Goal: Transaction & Acquisition: Purchase product/service

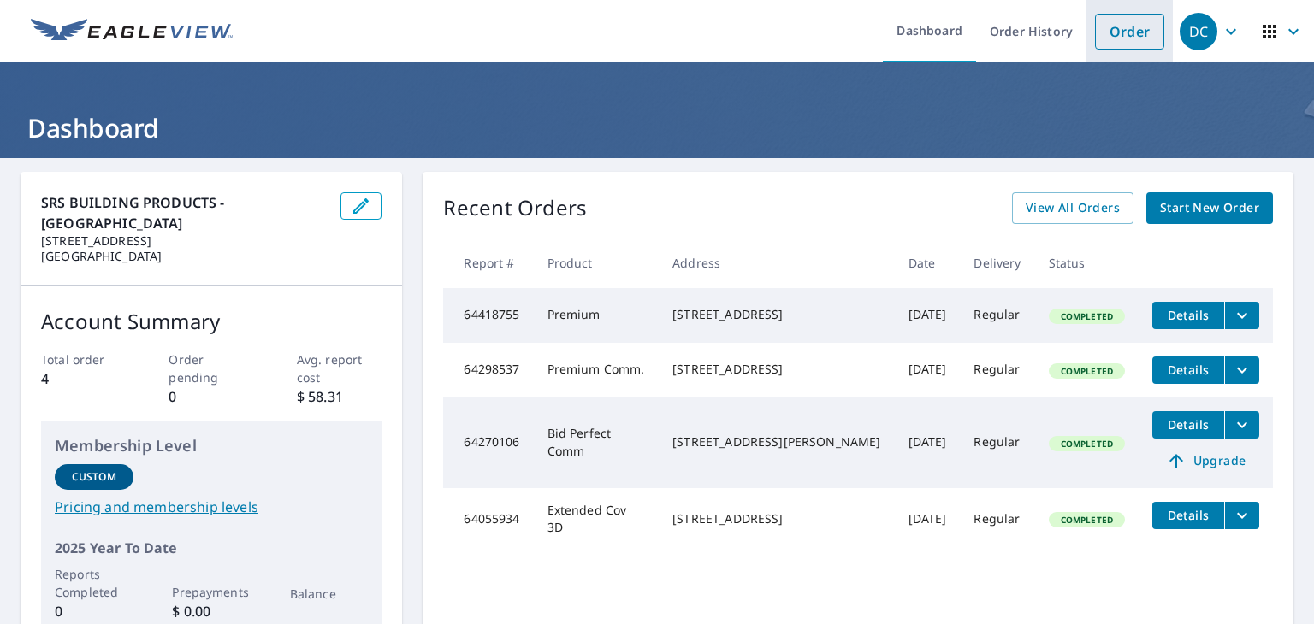
click at [1120, 26] on link "Order" at bounding box center [1129, 32] width 69 height 36
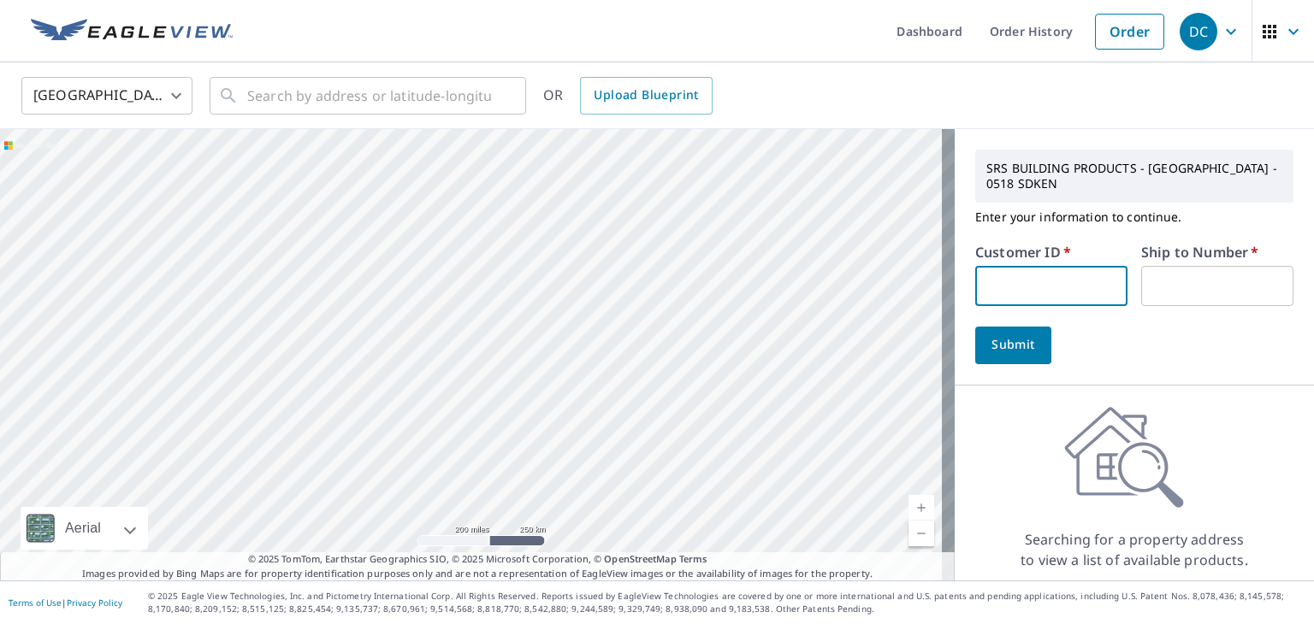
click at [1021, 281] on input "text" at bounding box center [1051, 286] width 152 height 40
type input "homedepot"
click at [1181, 279] on input "text" at bounding box center [1217, 286] width 152 height 40
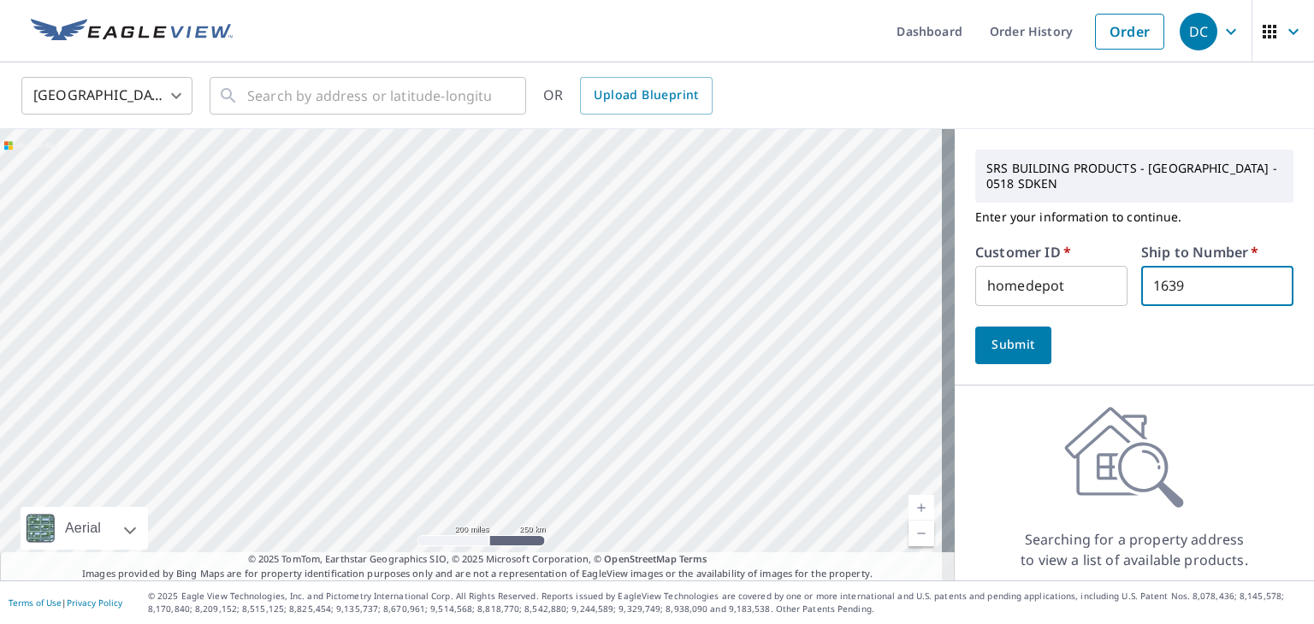
type input "1639"
click at [1021, 351] on span "Submit" at bounding box center [1013, 344] width 49 height 21
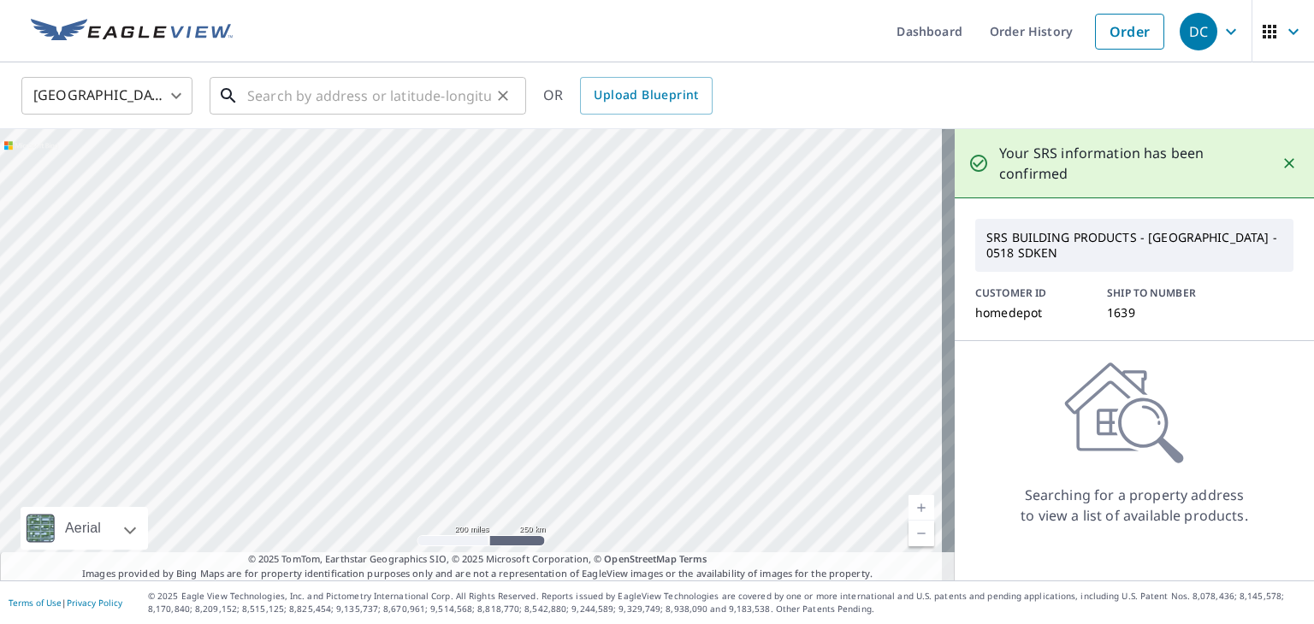
click at [257, 90] on input "text" at bounding box center [369, 96] width 244 height 48
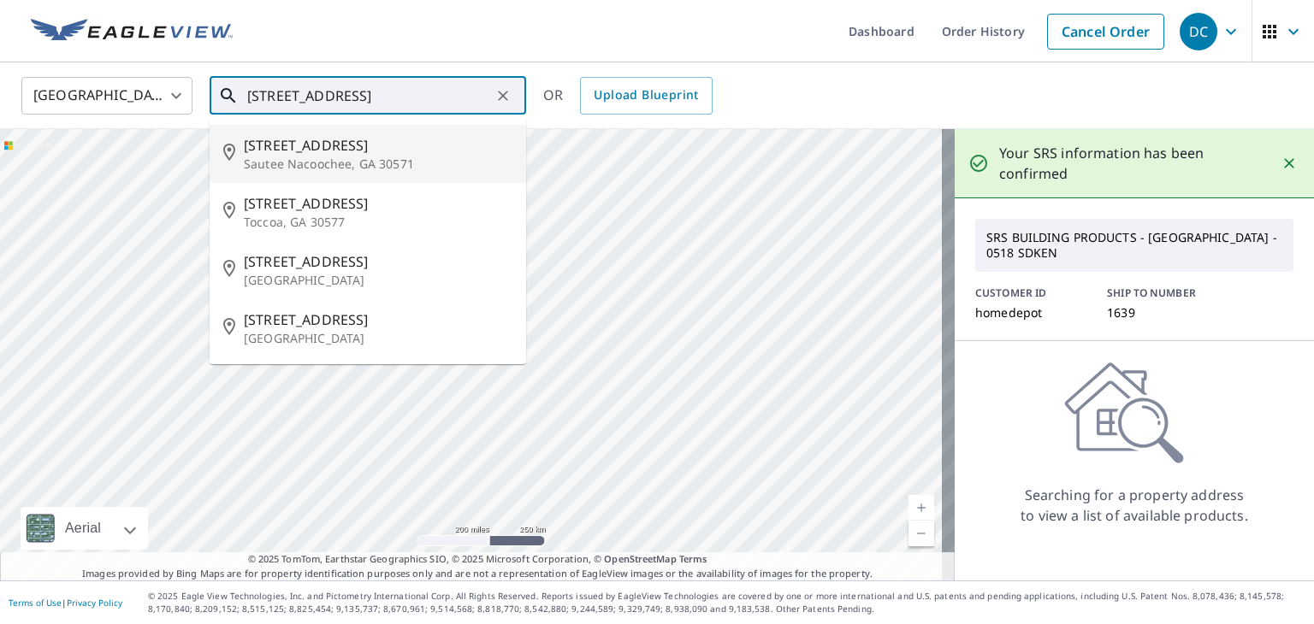
click at [355, 153] on span "[STREET_ADDRESS]" at bounding box center [378, 145] width 269 height 21
type input "[STREET_ADDRESS][PERSON_NAME]"
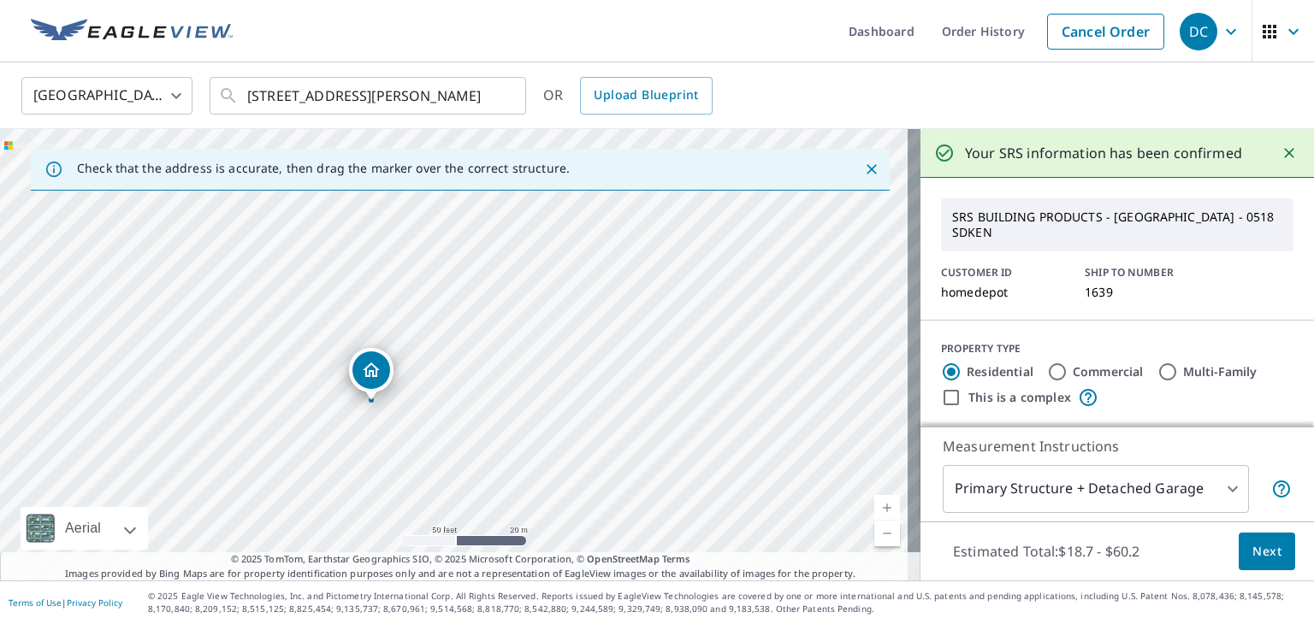
drag, startPoint x: 325, startPoint y: 312, endPoint x: 380, endPoint y: 374, distance: 82.4
click at [867, 172] on icon "Close" at bounding box center [872, 169] width 10 height 10
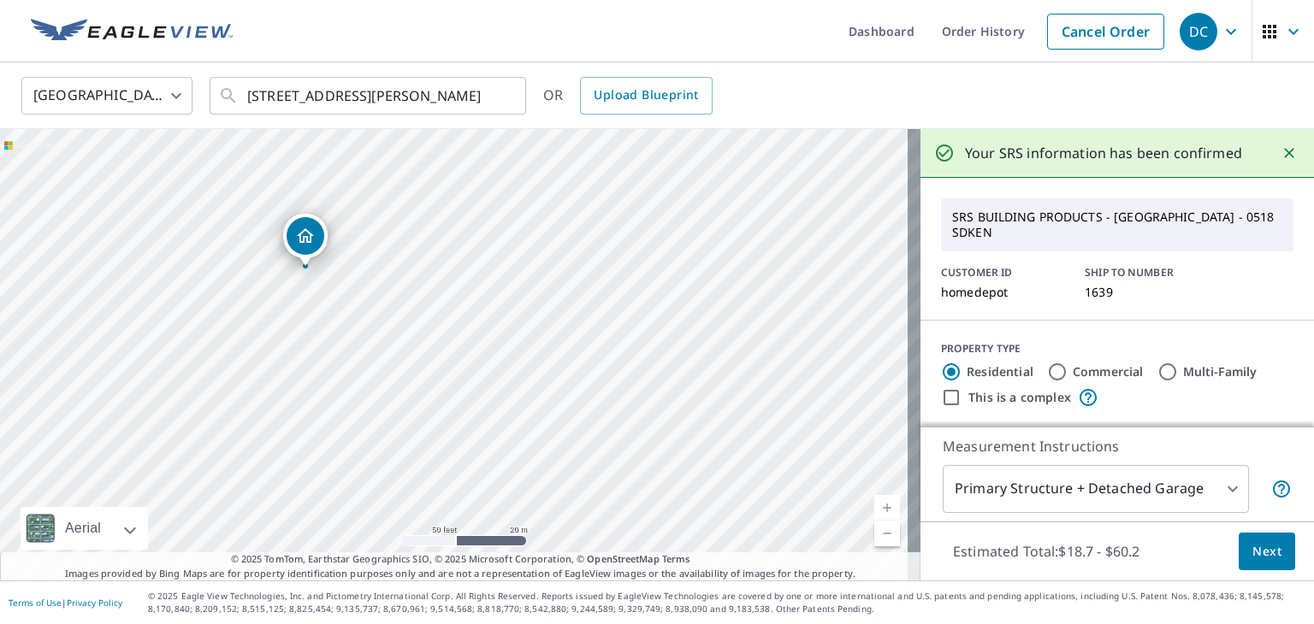
drag, startPoint x: 374, startPoint y: 308, endPoint x: 297, endPoint y: 227, distance: 111.9
click at [1114, 516] on div "Measurement Instructions Primary Structure + Detached Garage 1 ​" at bounding box center [1116, 474] width 393 height 95
click at [1215, 487] on body "DC DC Dashboard Order History Cancel Order DC [GEOGRAPHIC_DATA] [GEOGRAPHIC_DAT…" at bounding box center [657, 312] width 1314 height 624
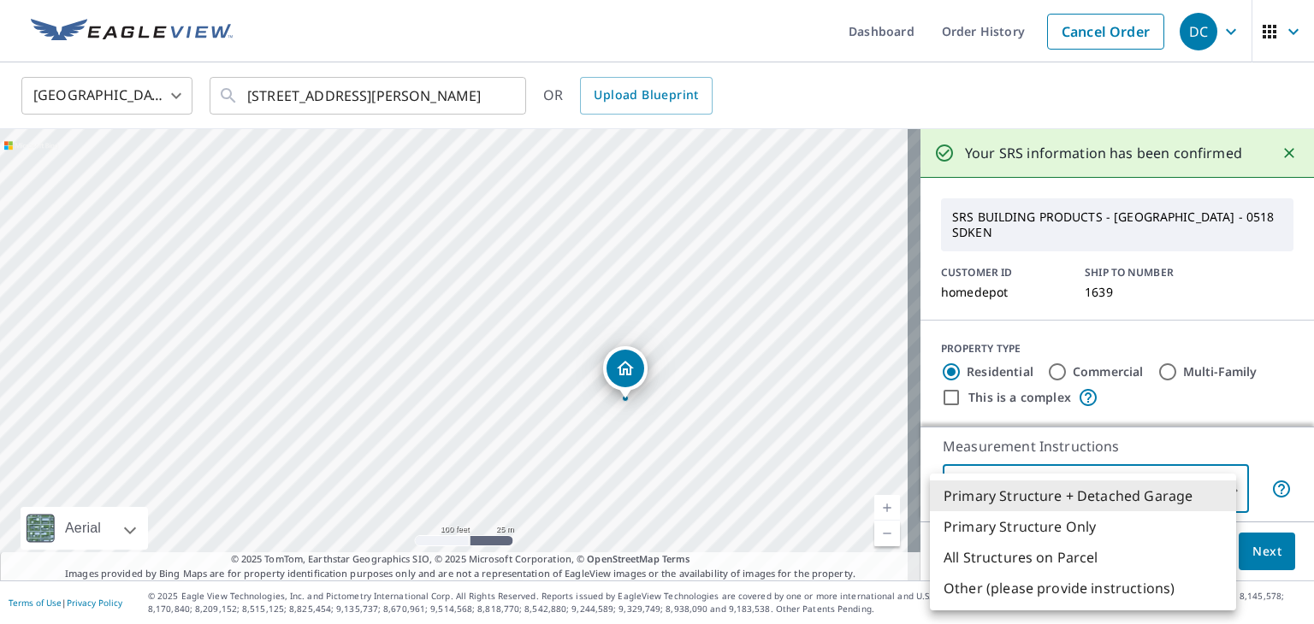
click at [133, 534] on div at bounding box center [657, 312] width 1314 height 624
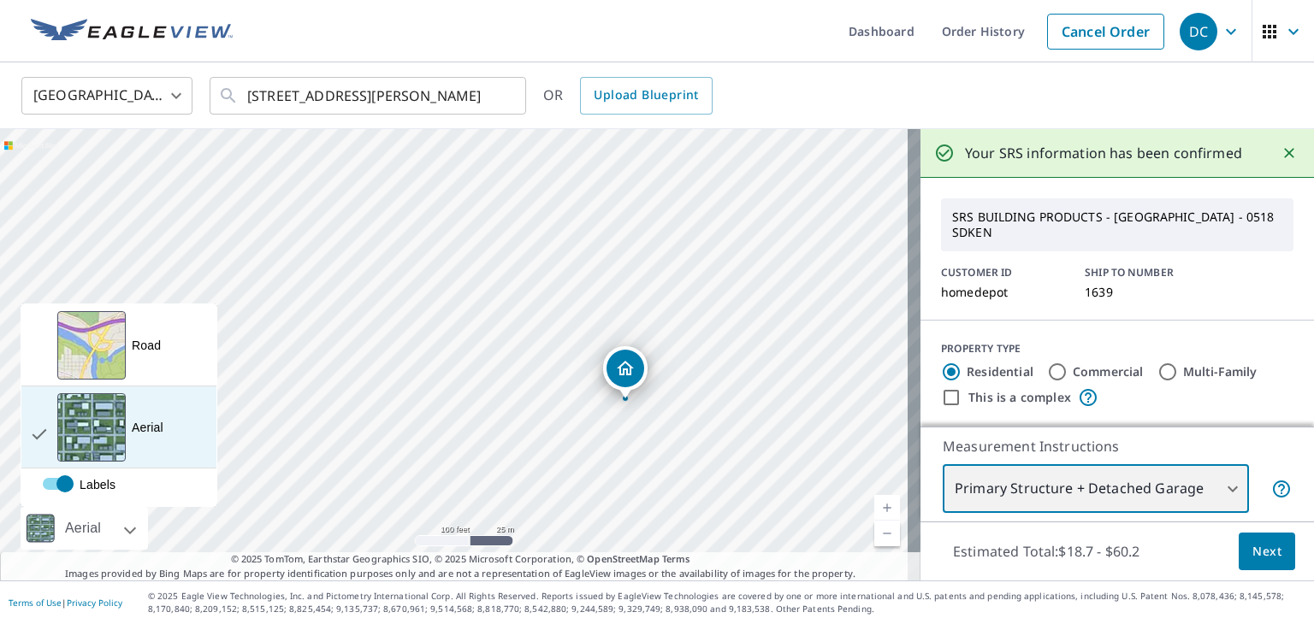
click at [187, 411] on div "Aerial A detailed look from above" at bounding box center [118, 428] width 195 height 82
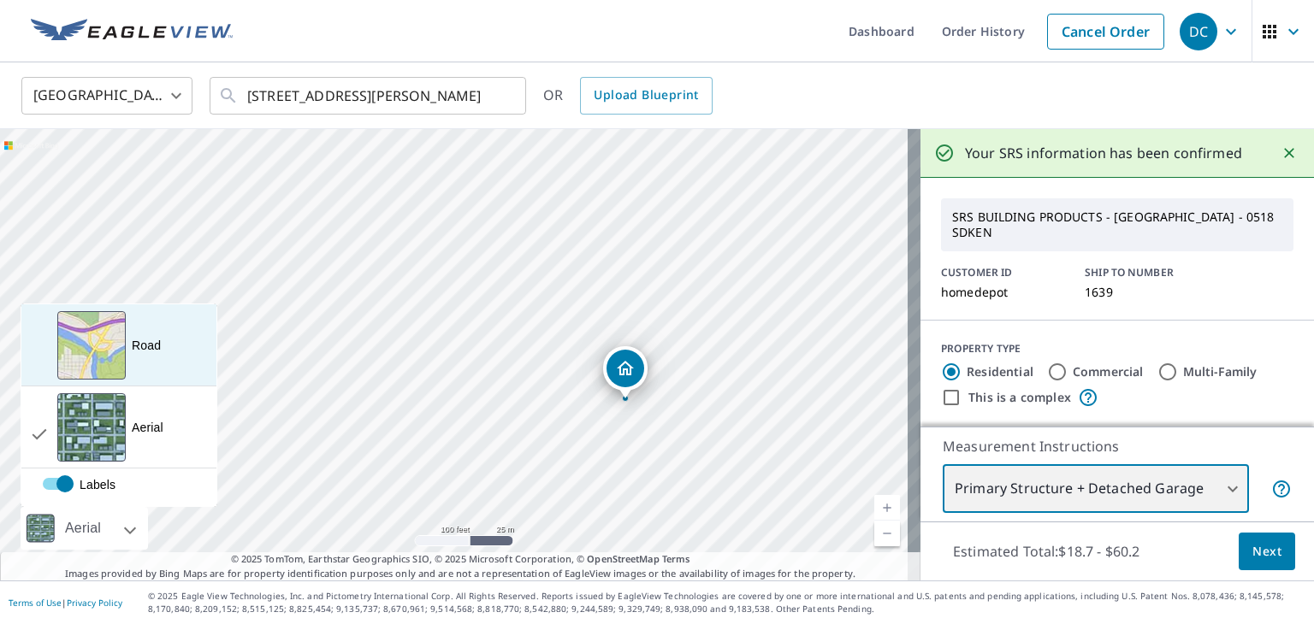
click at [175, 329] on div "Road A standard road map" at bounding box center [118, 346] width 195 height 82
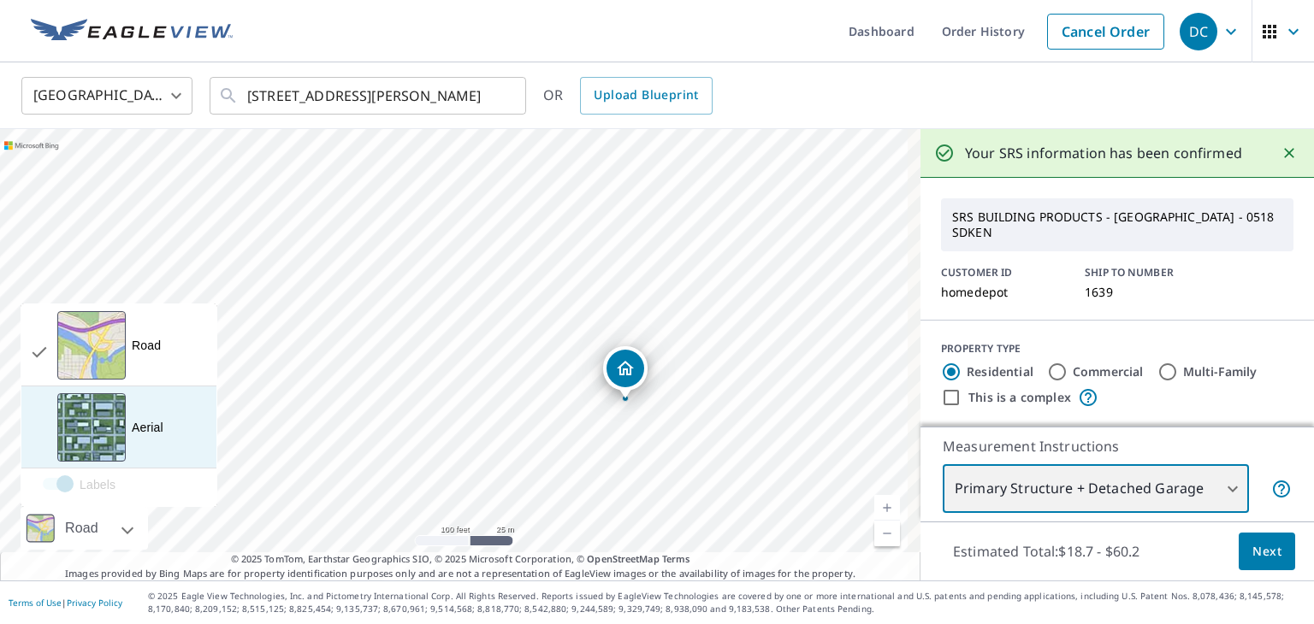
click at [179, 406] on div "Aerial A detailed look from above" at bounding box center [118, 428] width 195 height 82
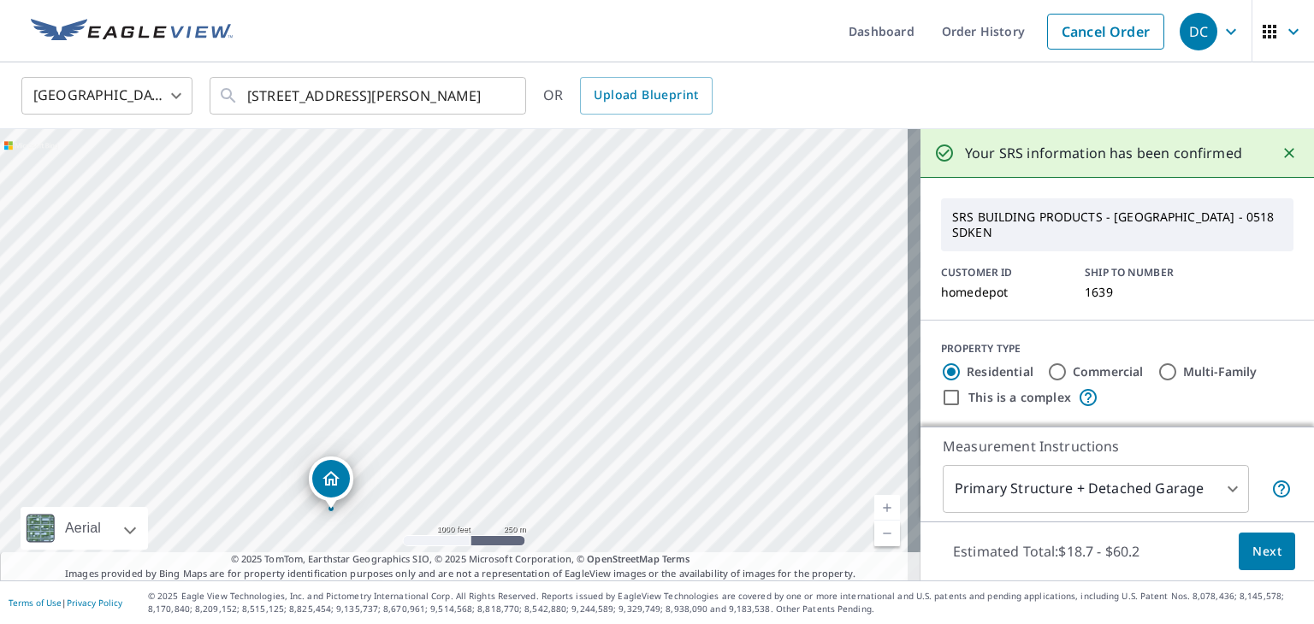
click at [400, 393] on div "892 Yonah Lake Dr Sautee Nacoochee, GA 30571" at bounding box center [460, 355] width 920 height 452
drag, startPoint x: 674, startPoint y: 223, endPoint x: 147, endPoint y: 663, distance: 686.3
click at [147, 624] on html "DC DC Dashboard Order History Cancel Order DC United States US ​ 920 Yonah Lake…" at bounding box center [657, 312] width 1314 height 624
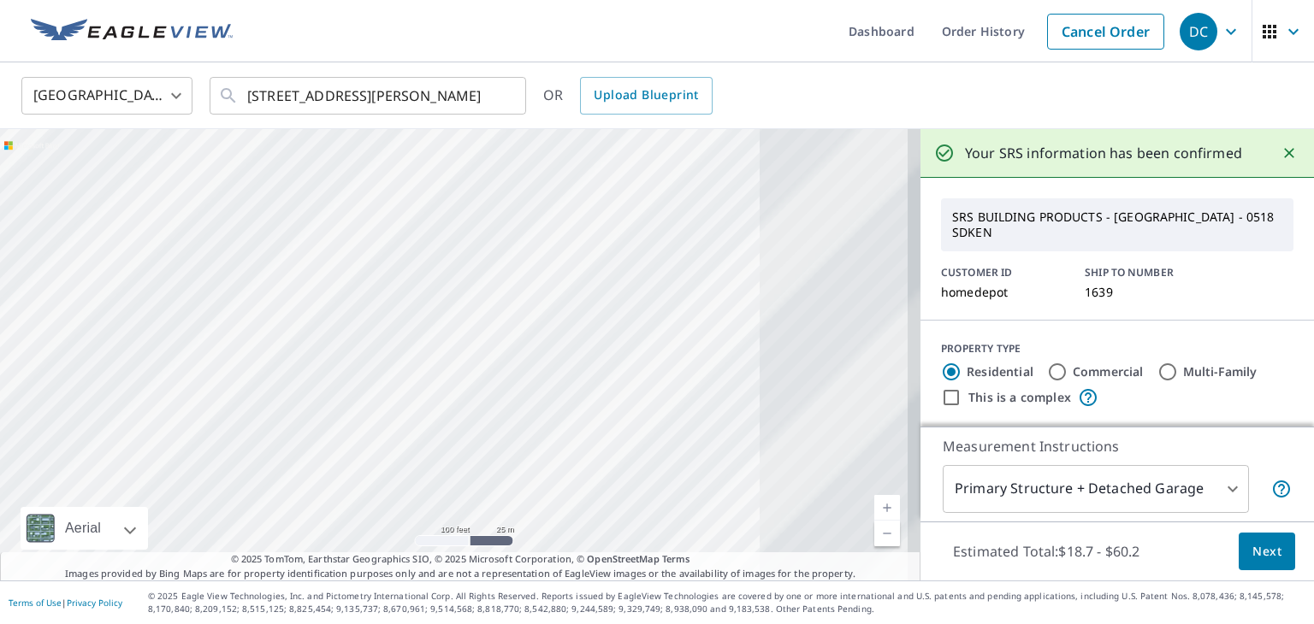
click at [381, 483] on div "892 Yonah Lake Dr Sautee Nacoochee, GA 30571" at bounding box center [460, 355] width 920 height 452
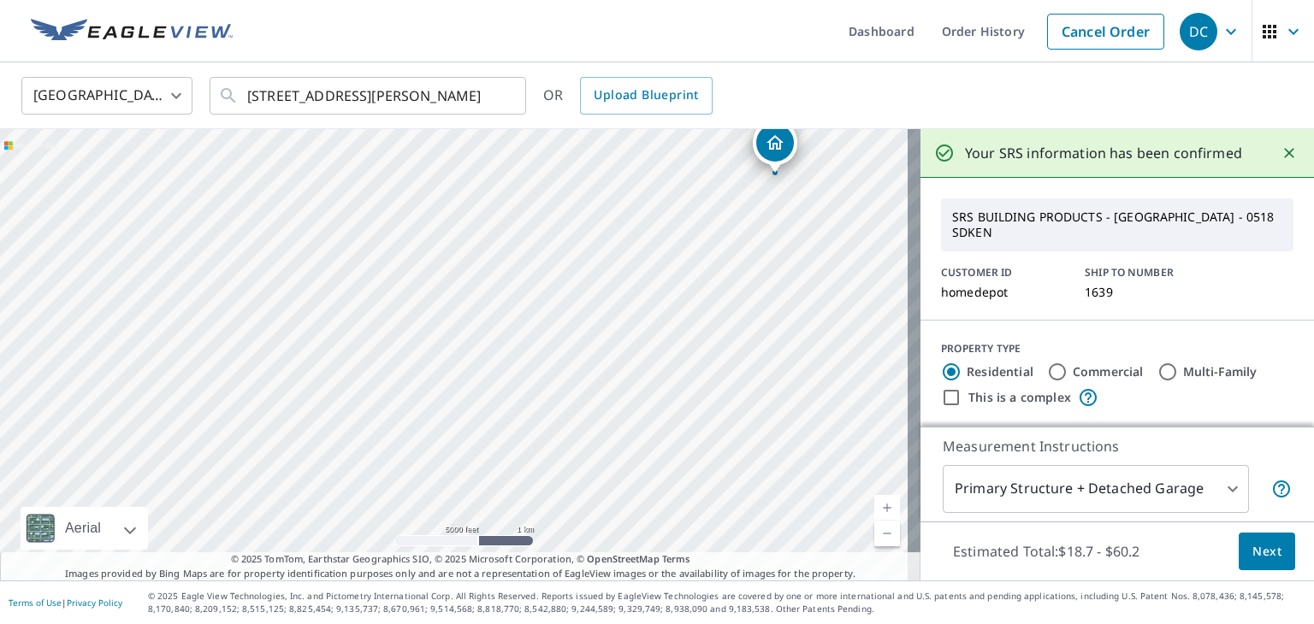
click at [773, 141] on icon "Dropped pin, building 1, Residential property, 892 Yonah Lake Dr Sautee Nacooch…" at bounding box center [775, 143] width 21 height 21
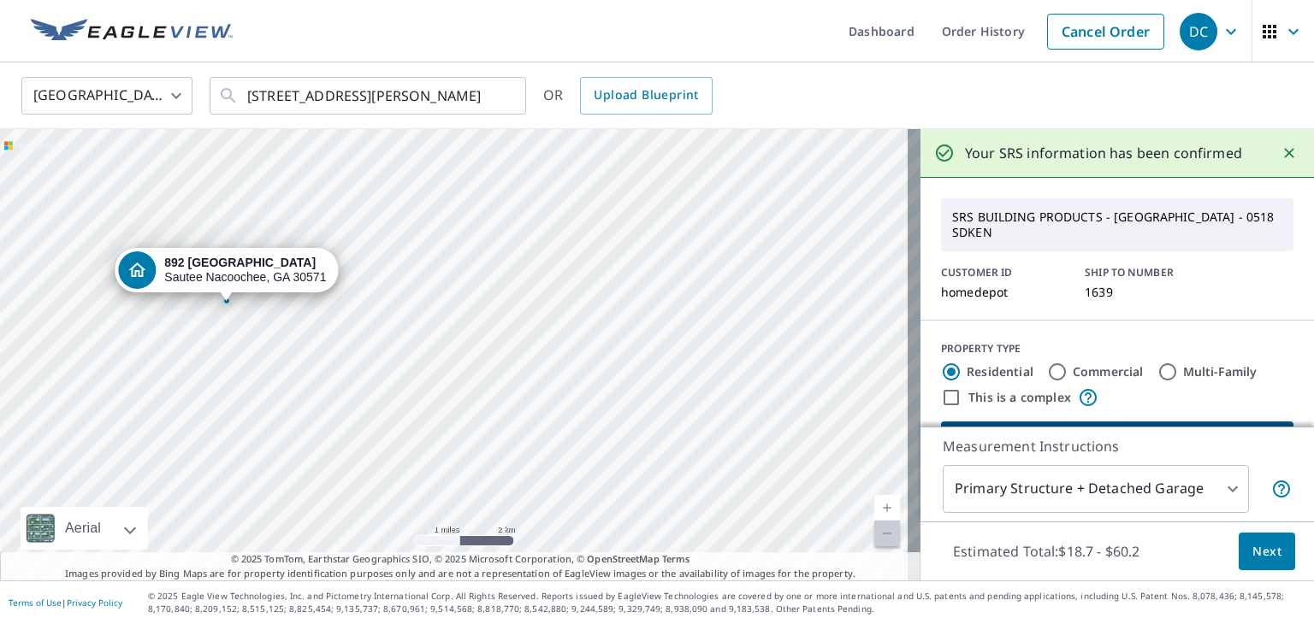
click at [267, 264] on strong "892 [GEOGRAPHIC_DATA]" at bounding box center [239, 263] width 151 height 14
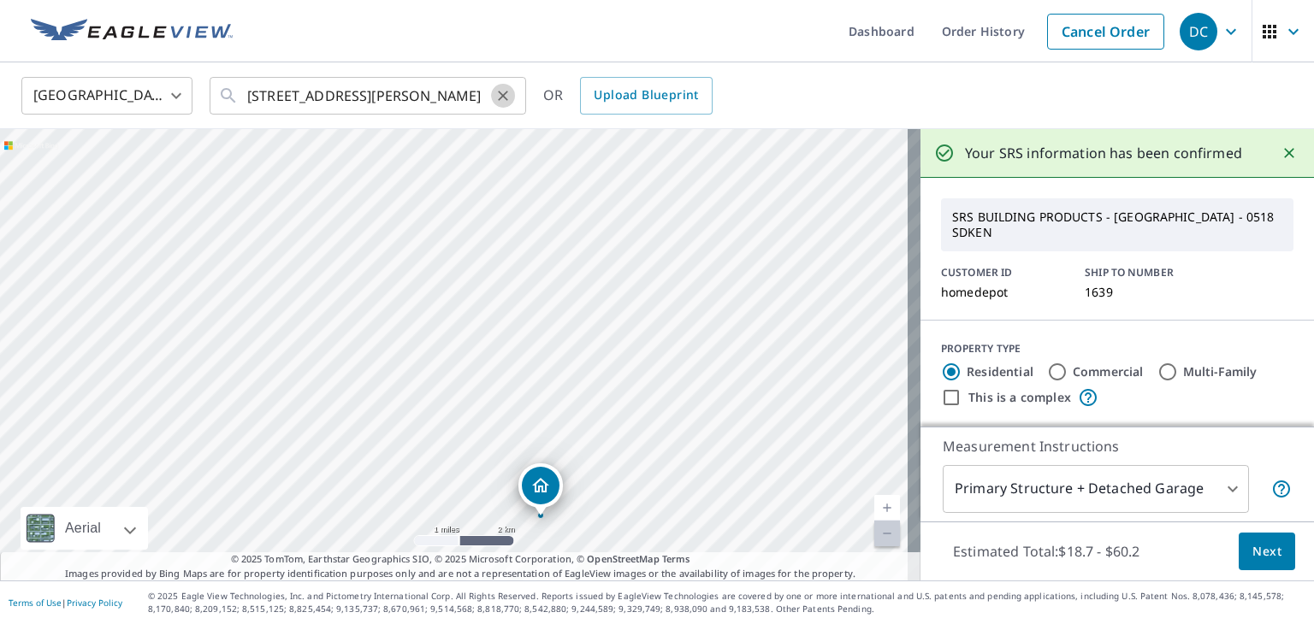
click at [504, 93] on icon "Clear" at bounding box center [503, 96] width 10 height 10
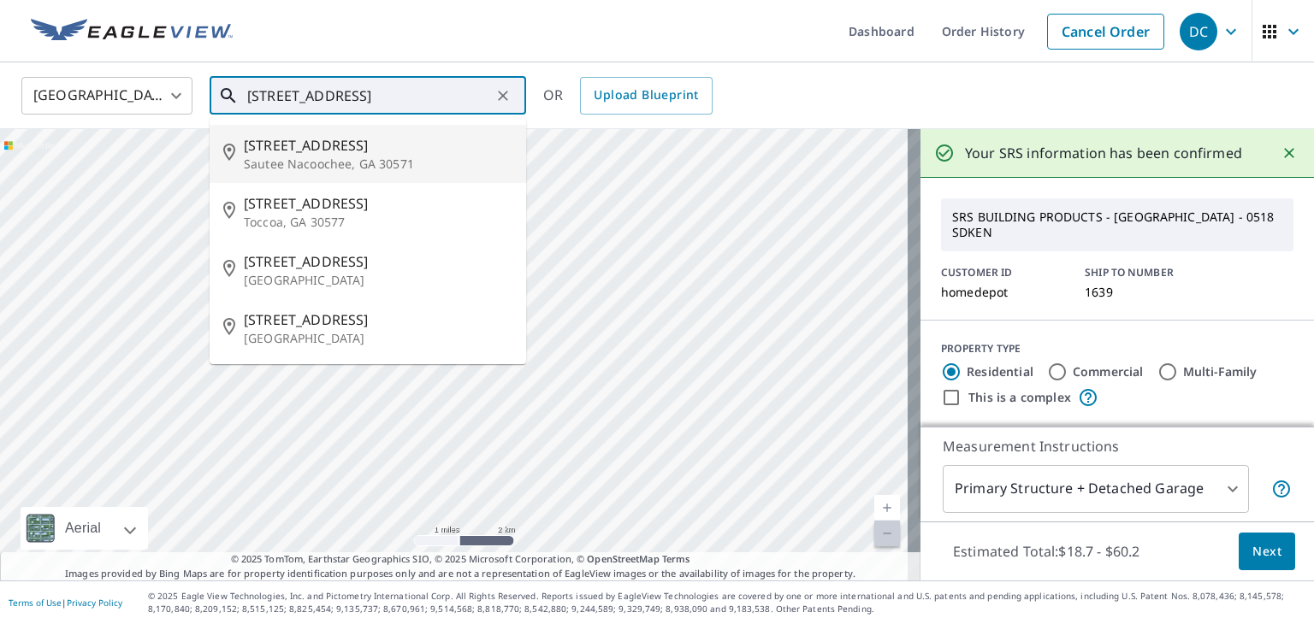
click at [458, 151] on span "[STREET_ADDRESS]" at bounding box center [378, 145] width 269 height 21
type input "[STREET_ADDRESS][PERSON_NAME]"
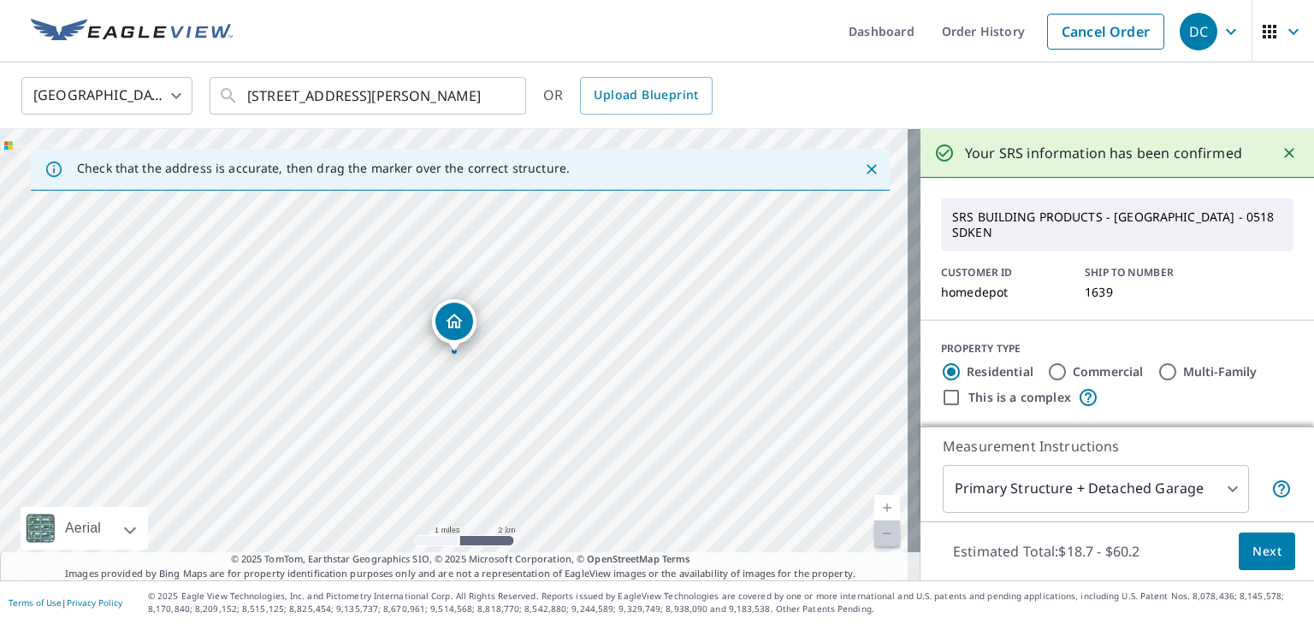
click at [874, 506] on link "Current Level 12, Zoom In" at bounding box center [887, 508] width 26 height 26
click at [874, 506] on link "Current Level 13, Zoom In" at bounding box center [887, 508] width 26 height 26
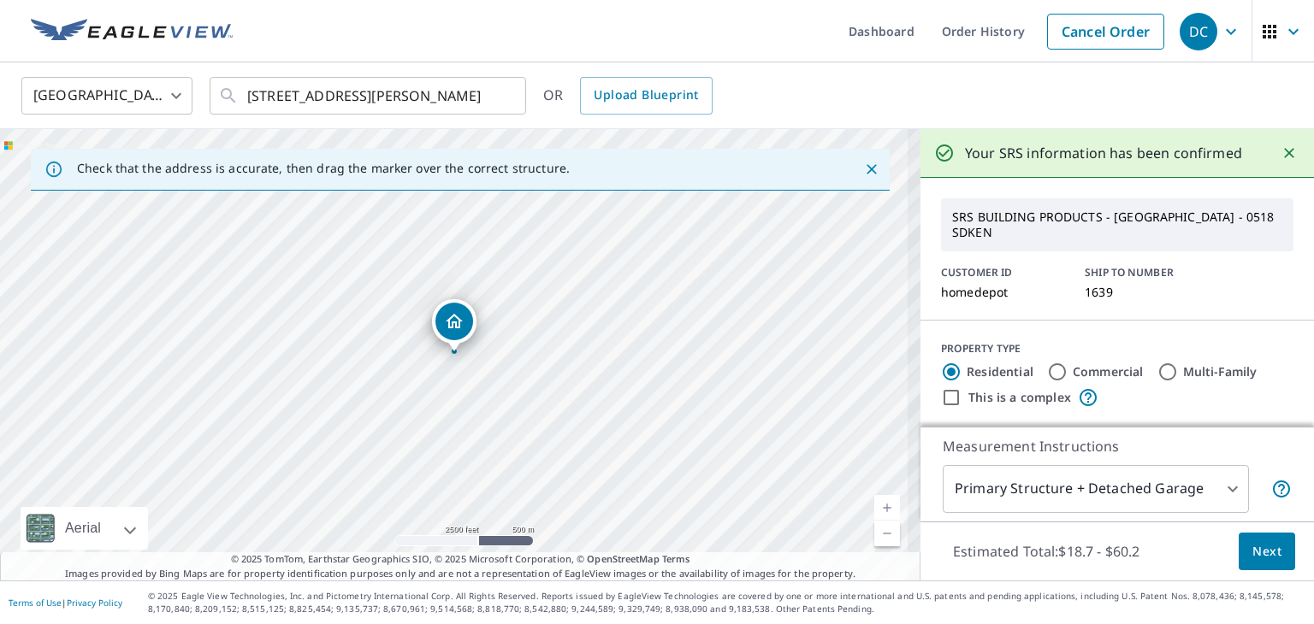
click at [874, 506] on link "Current Level 14, Zoom In" at bounding box center [887, 508] width 26 height 26
click at [874, 506] on link "Current Level 15, Zoom In" at bounding box center [887, 508] width 26 height 26
click at [874, 506] on link "Current Level 16, Zoom In" at bounding box center [887, 508] width 26 height 26
click at [874, 506] on link "Current Level 17, Zoom In" at bounding box center [887, 508] width 26 height 26
click at [874, 506] on link "Current Level 18, Zoom In" at bounding box center [887, 508] width 26 height 26
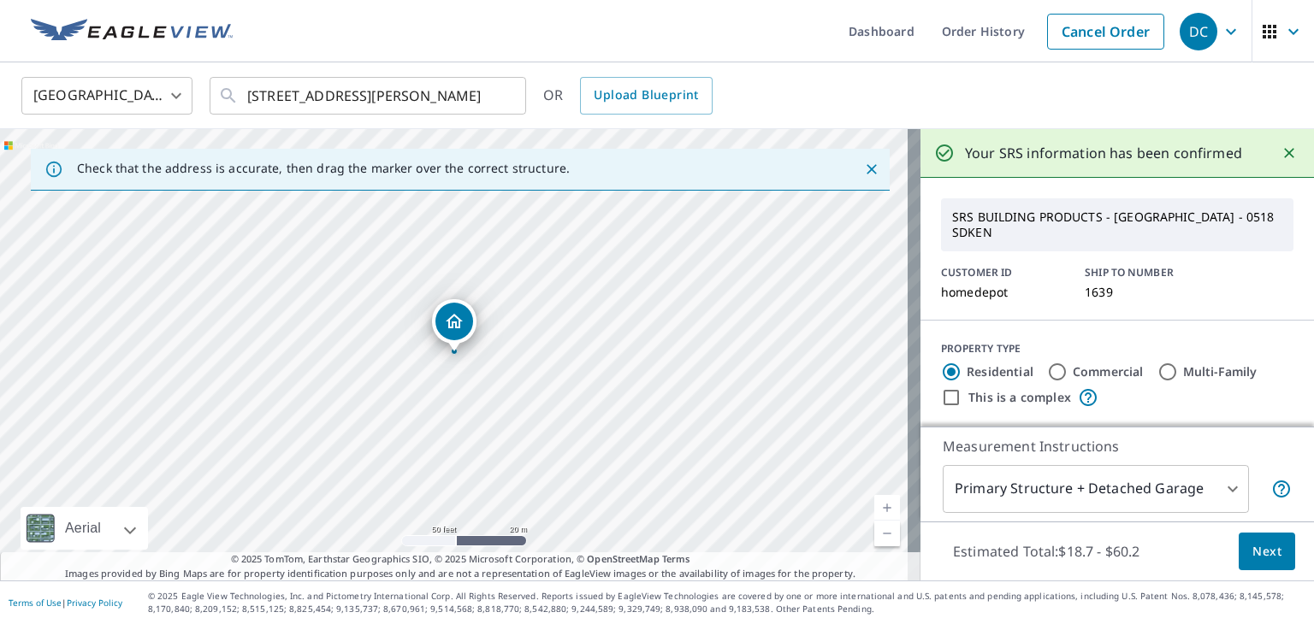
click at [462, 319] on icon "Dropped pin, building 1, Residential property, 920 Yonah Lake Dr Sautee Nacooch…" at bounding box center [454, 321] width 21 height 21
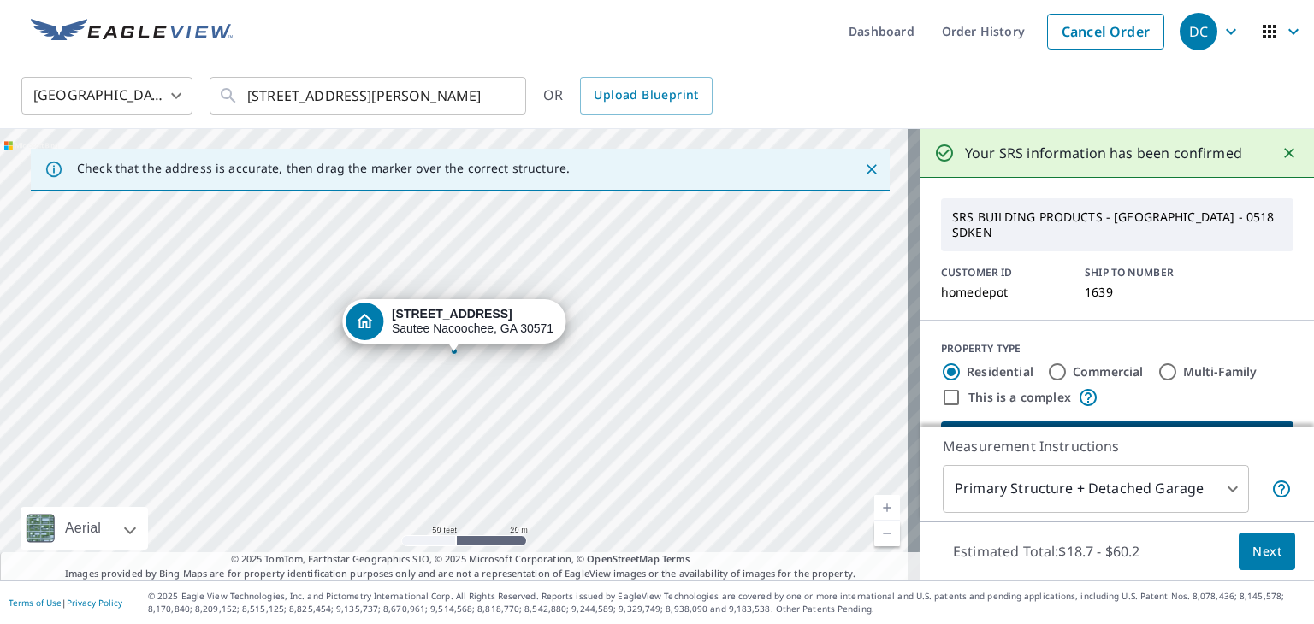
click at [786, 440] on div "[STREET_ADDRESS][PERSON_NAME]" at bounding box center [460, 355] width 920 height 452
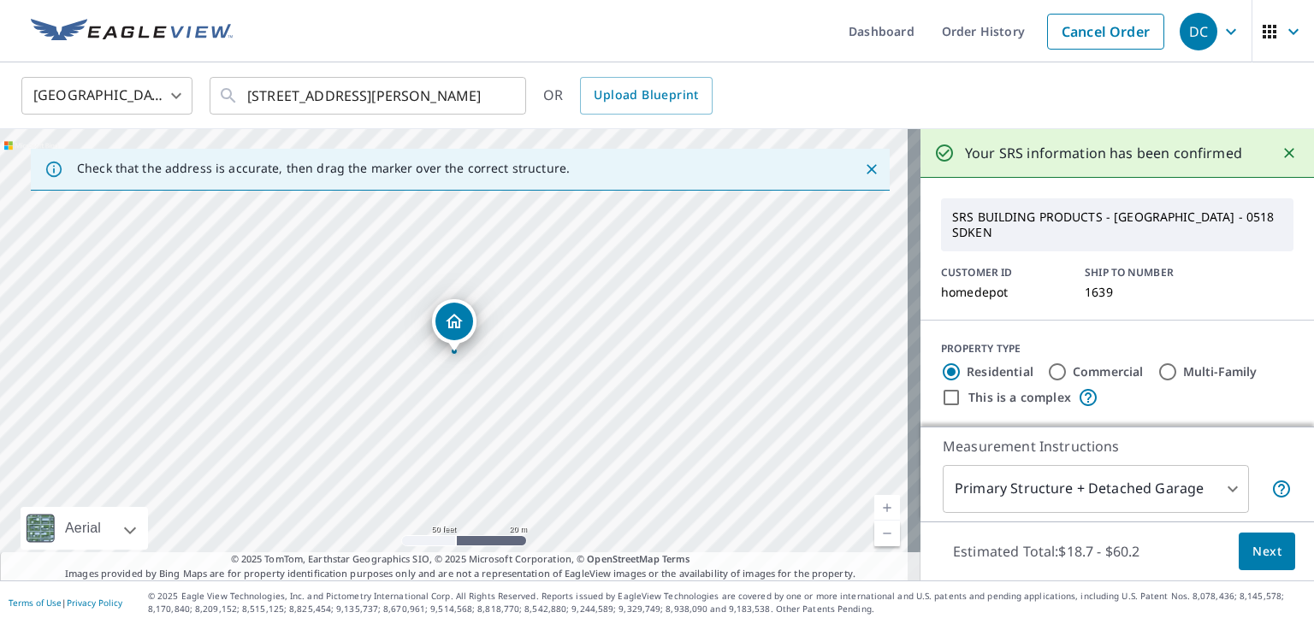
click at [863, 169] on icon "Close" at bounding box center [871, 169] width 17 height 17
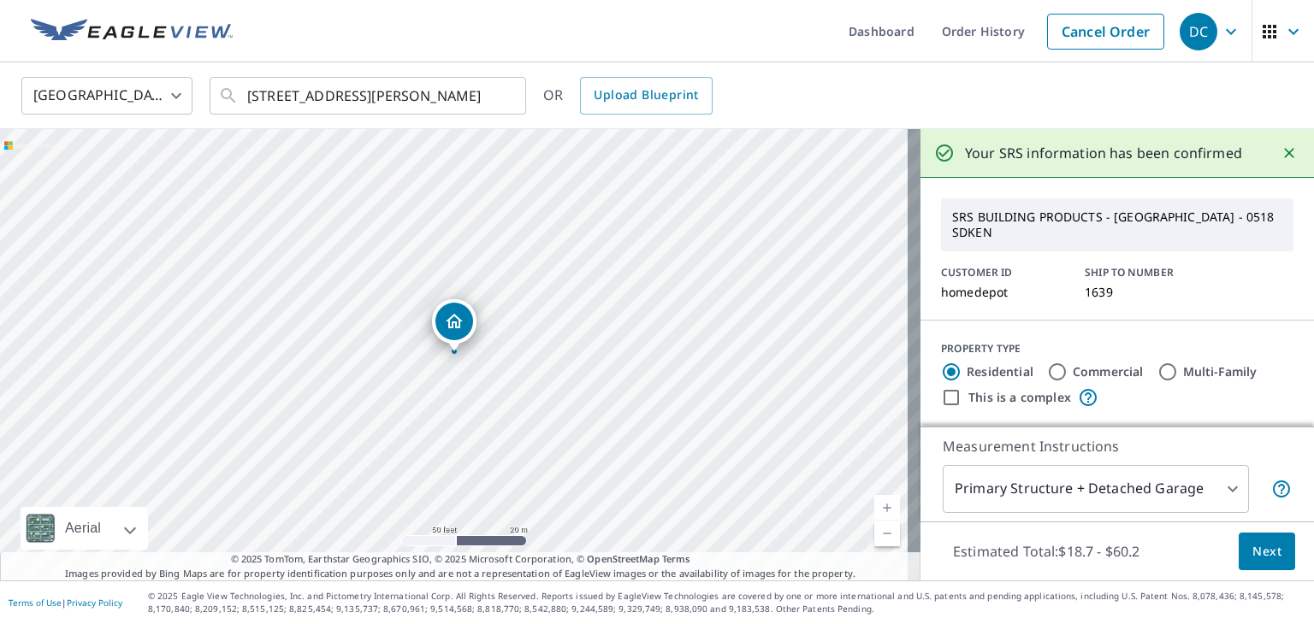
drag, startPoint x: 448, startPoint y: 317, endPoint x: 245, endPoint y: 350, distance: 206.2
click at [245, 350] on div "[STREET_ADDRESS][PERSON_NAME]" at bounding box center [460, 355] width 920 height 452
click at [1283, 38] on icon "button" at bounding box center [1293, 31] width 21 height 21
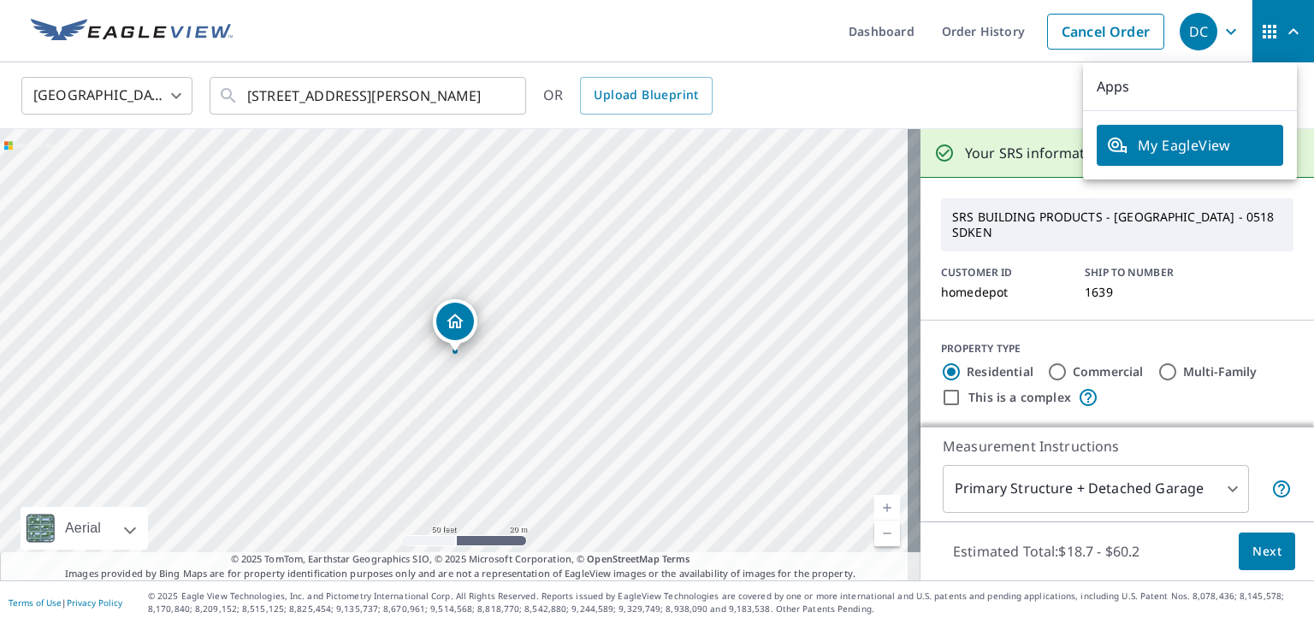
click at [1283, 38] on icon "button" at bounding box center [1293, 31] width 21 height 21
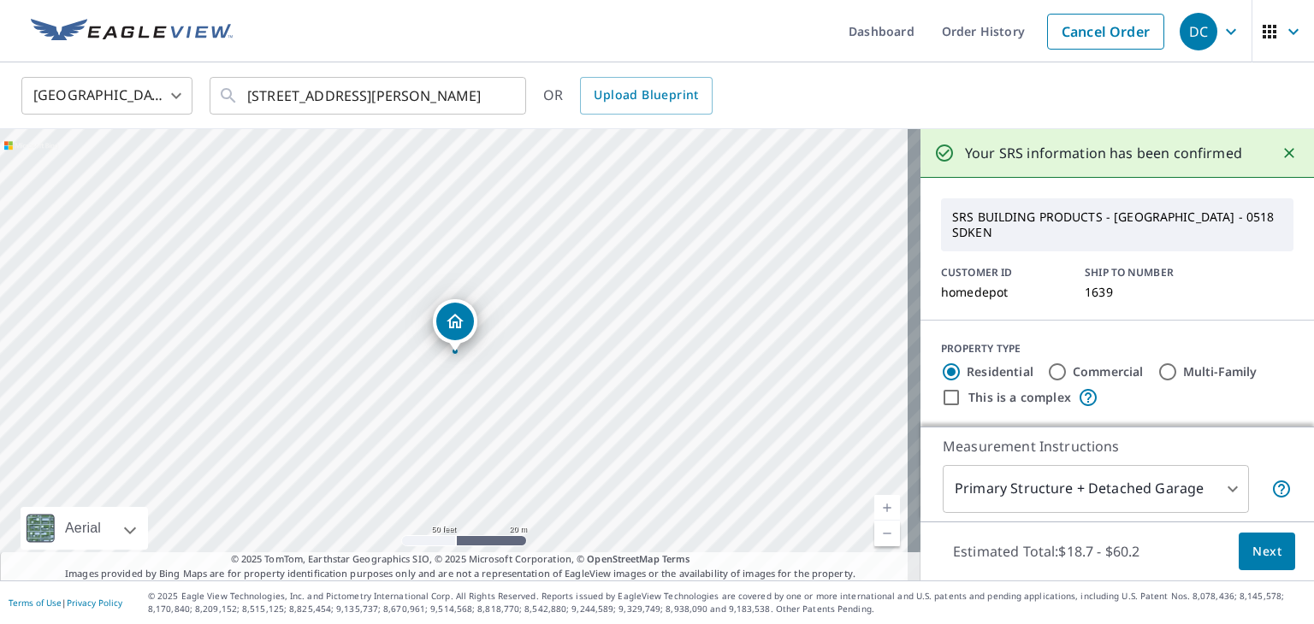
click at [1283, 38] on icon "button" at bounding box center [1293, 31] width 21 height 21
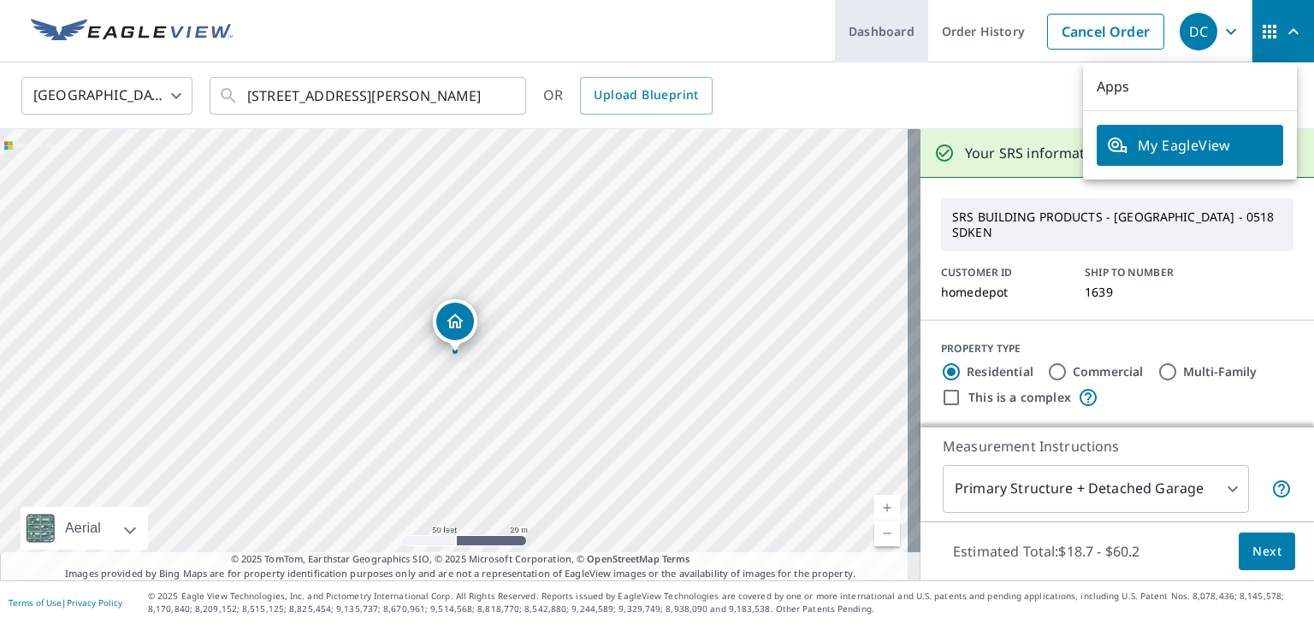
click at [888, 37] on link "Dashboard" at bounding box center [881, 31] width 93 height 62
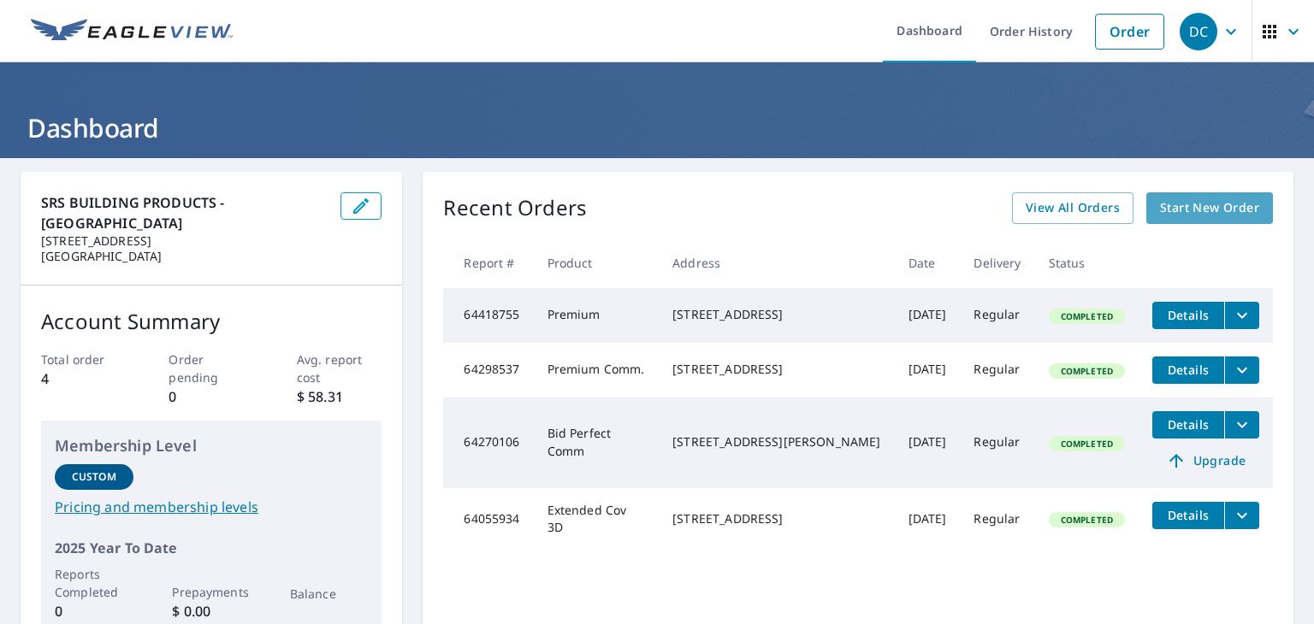
click at [1188, 208] on span "Start New Order" at bounding box center [1209, 208] width 99 height 21
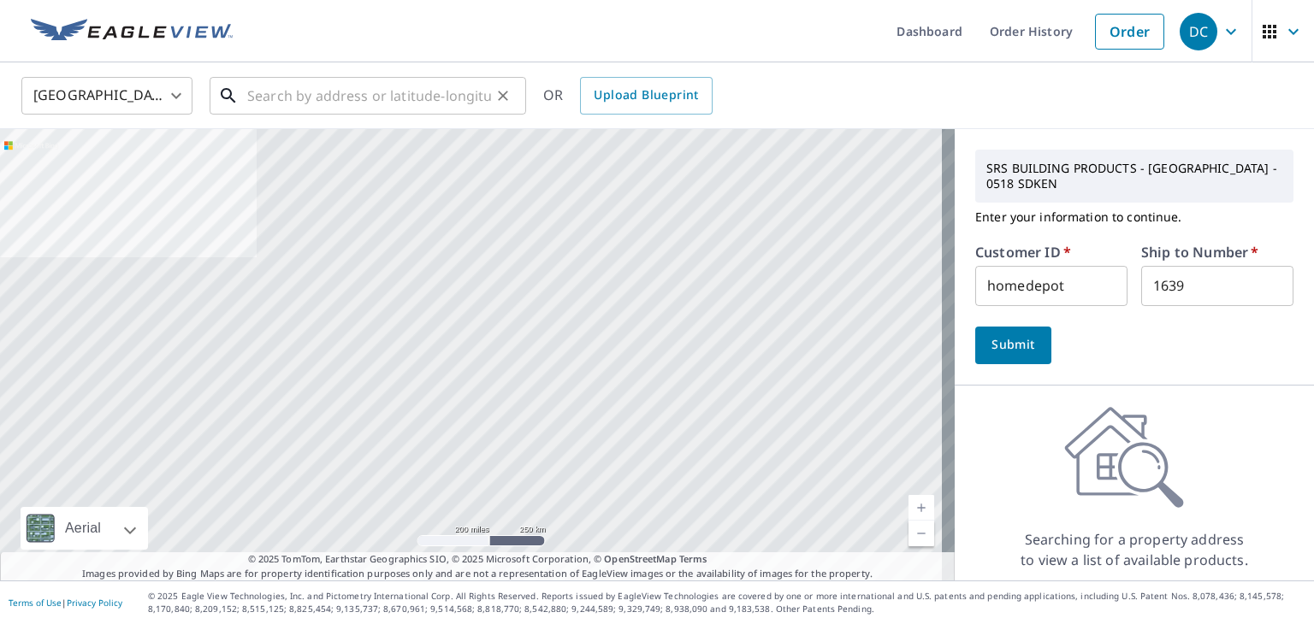
click at [284, 92] on input "text" at bounding box center [369, 96] width 244 height 48
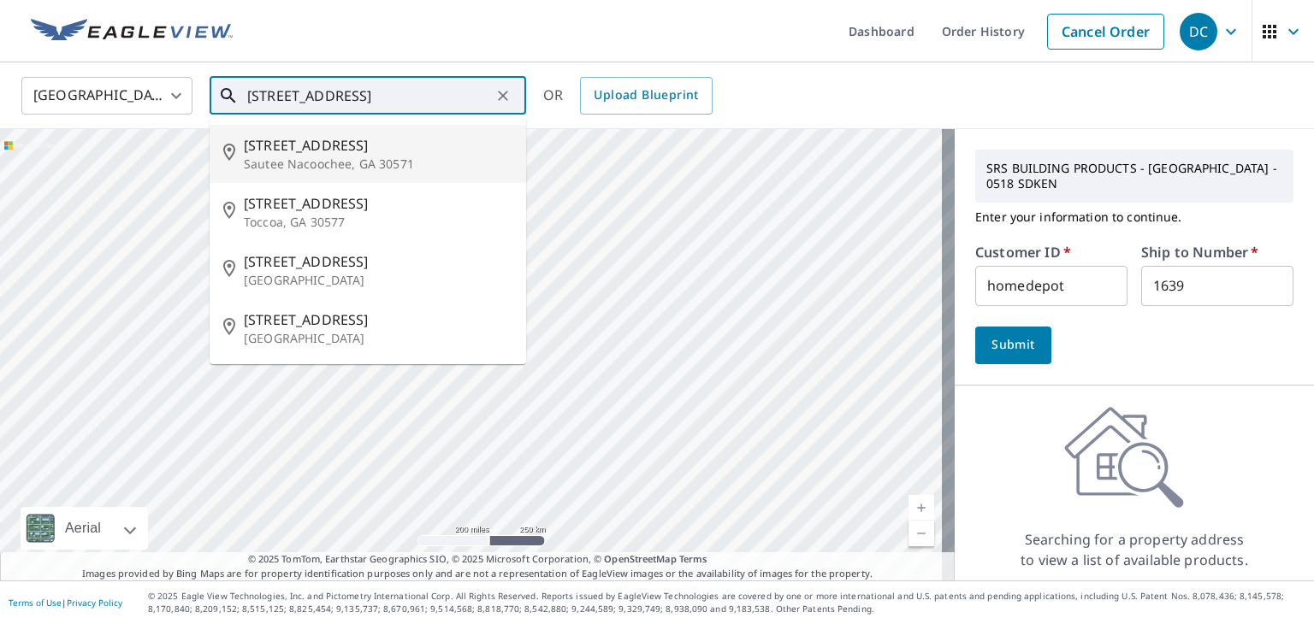
click at [303, 157] on p "Sautee Nacoochee, GA 30571" at bounding box center [378, 164] width 269 height 17
type input "[STREET_ADDRESS][PERSON_NAME]"
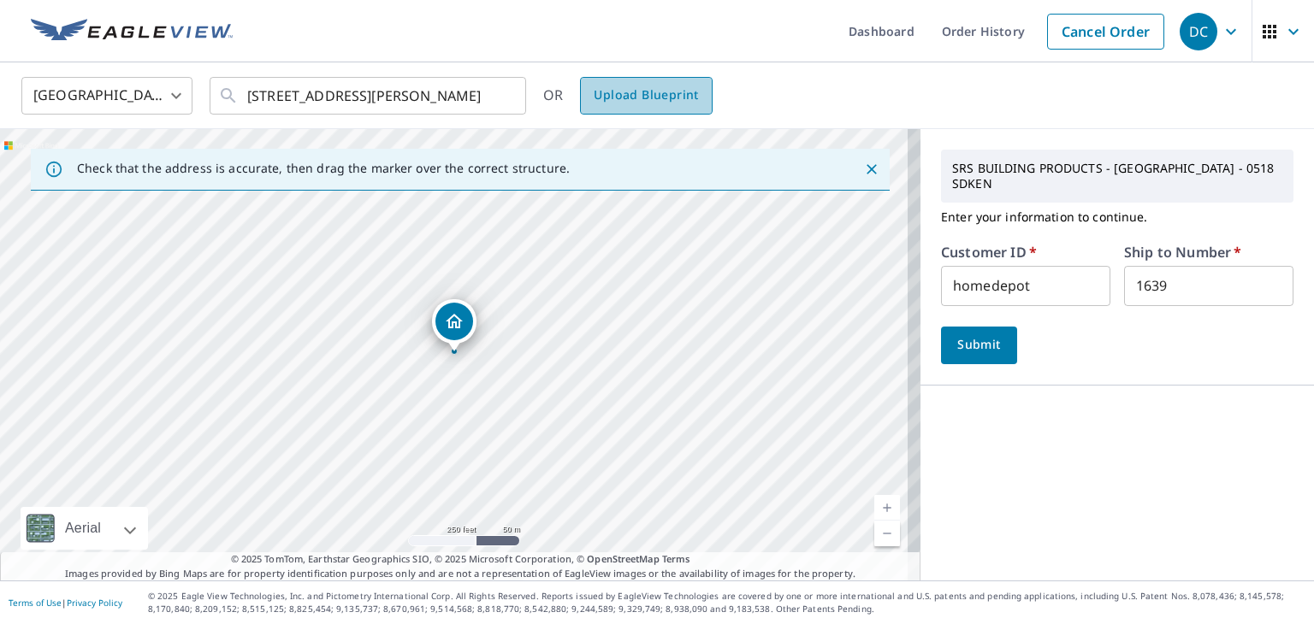
click at [648, 90] on span "Upload Blueprint" at bounding box center [646, 95] width 104 height 21
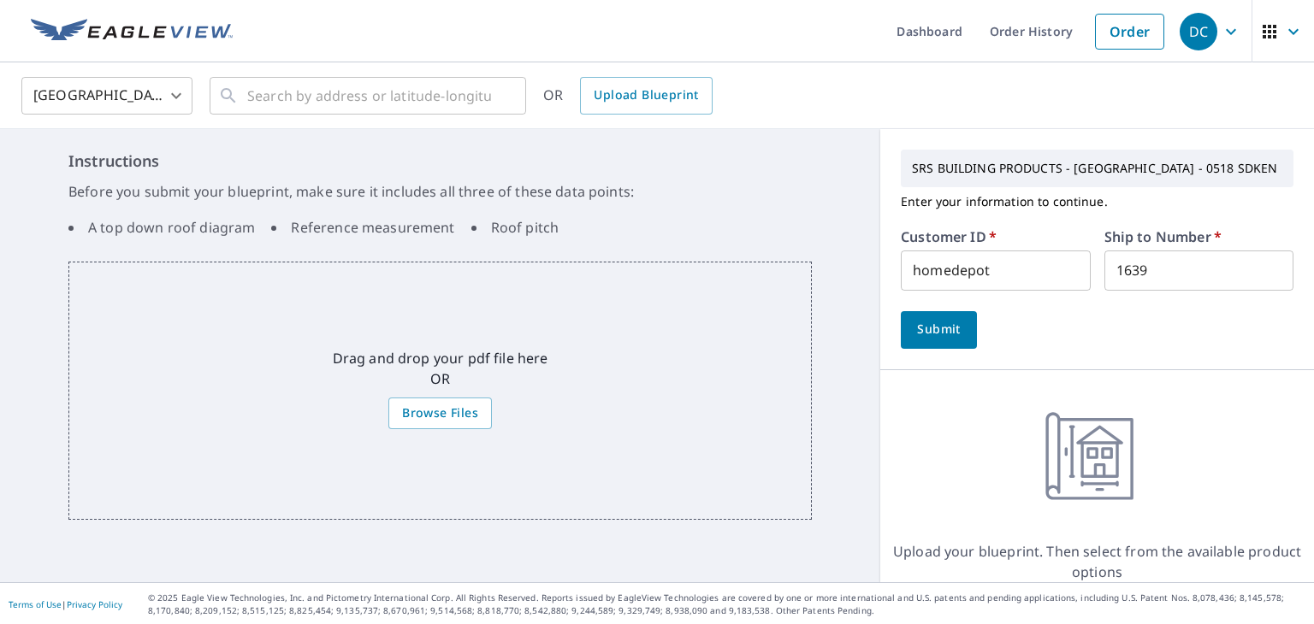
drag, startPoint x: 465, startPoint y: 329, endPoint x: 280, endPoint y: 388, distance: 194.5
click at [280, 388] on div "Drag and drop your pdf file here OR Browse Files" at bounding box center [439, 391] width 743 height 258
click at [650, 93] on span "Upload Blueprint" at bounding box center [646, 95] width 104 height 21
click at [650, 98] on span "Upload Blueprint" at bounding box center [646, 95] width 104 height 21
click at [449, 410] on span "Browse Files" at bounding box center [440, 413] width 76 height 21
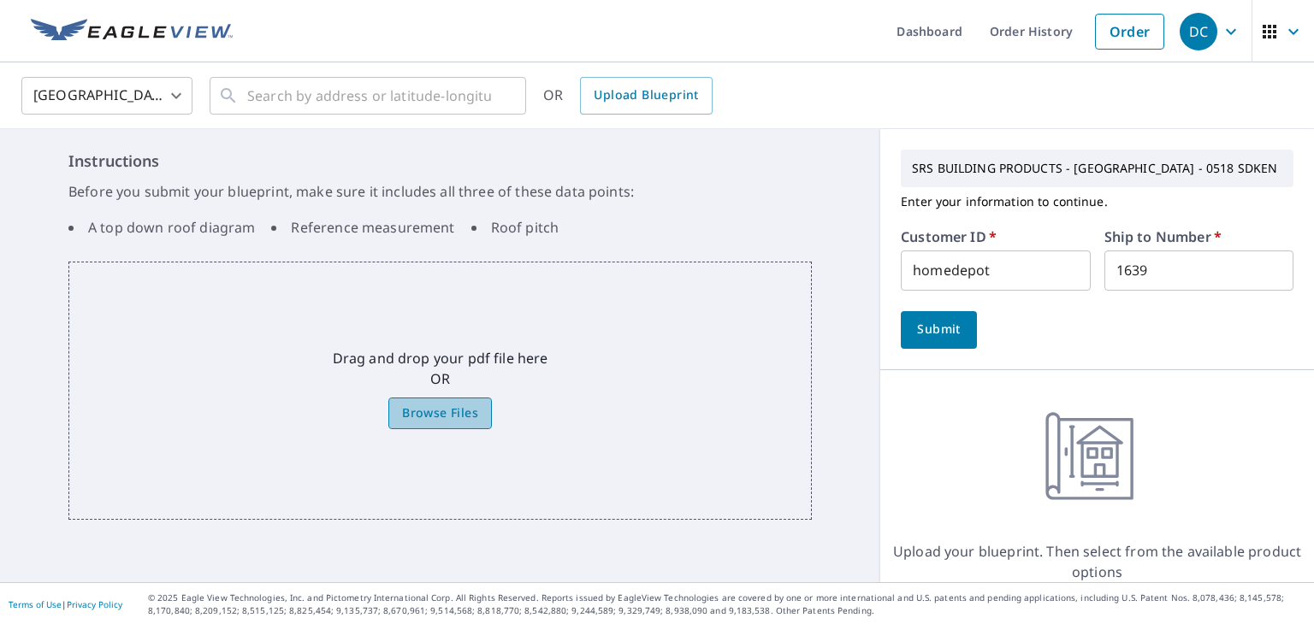
click at [0, 0] on input "Browse Files" at bounding box center [0, 0] width 0 height 0
drag, startPoint x: 467, startPoint y: 435, endPoint x: 429, endPoint y: 393, distance: 56.9
click at [429, 393] on div "Drag and drop your pdf file here OR Browse Files" at bounding box center [439, 391] width 743 height 258
click at [428, 409] on span "Browse Files" at bounding box center [440, 413] width 76 height 21
click at [0, 0] on input "Browse Files" at bounding box center [0, 0] width 0 height 0
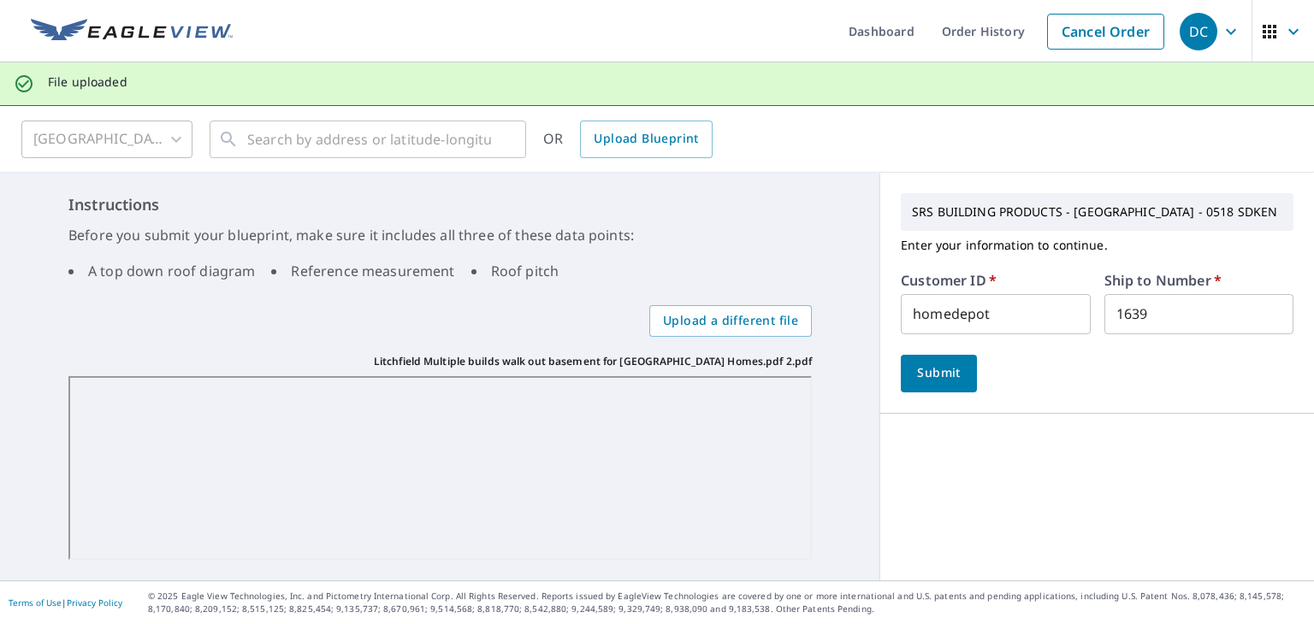
click at [1060, 493] on div "SRS BUILDING PRODUCTS - CARTERSVILLE - 0518 SDKEN Enter your information to con…" at bounding box center [1097, 377] width 434 height 408
click at [941, 377] on span "Submit" at bounding box center [938, 373] width 49 height 21
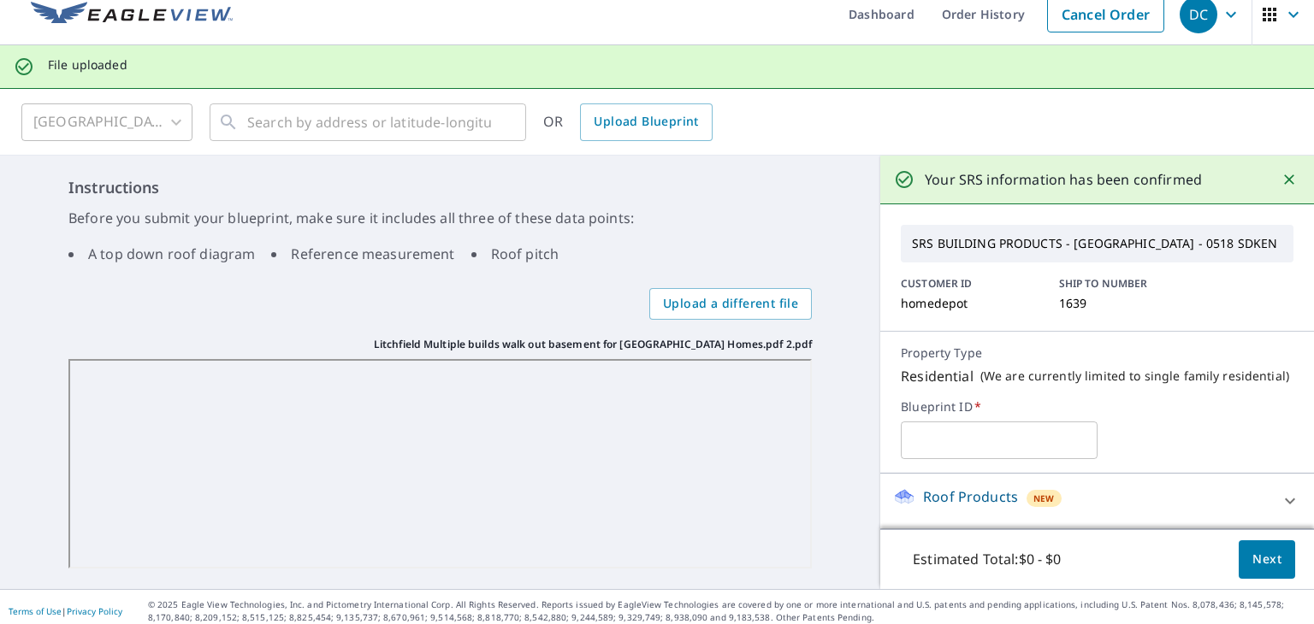
scroll to position [24, 0]
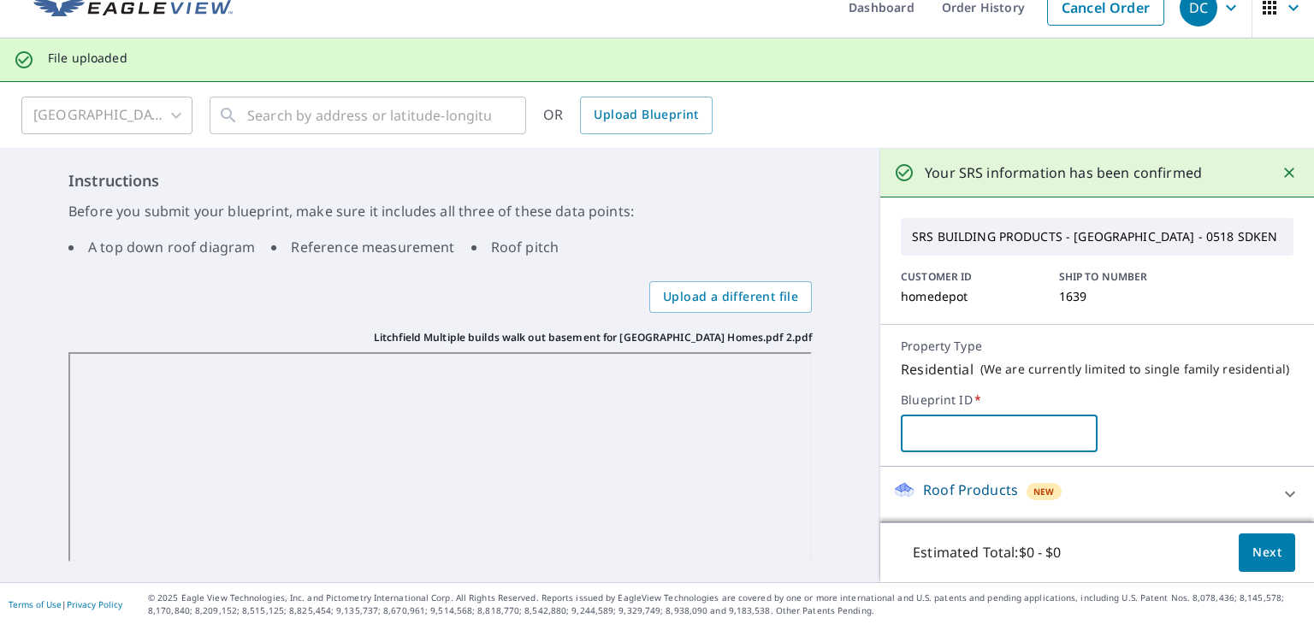
click at [973, 427] on input "text" at bounding box center [999, 434] width 196 height 48
click at [928, 427] on input "text" at bounding box center [999, 434] width 196 height 48
type input "c"
type input "CL-2139"
click at [1252, 555] on span "Next" at bounding box center [1266, 552] width 29 height 21
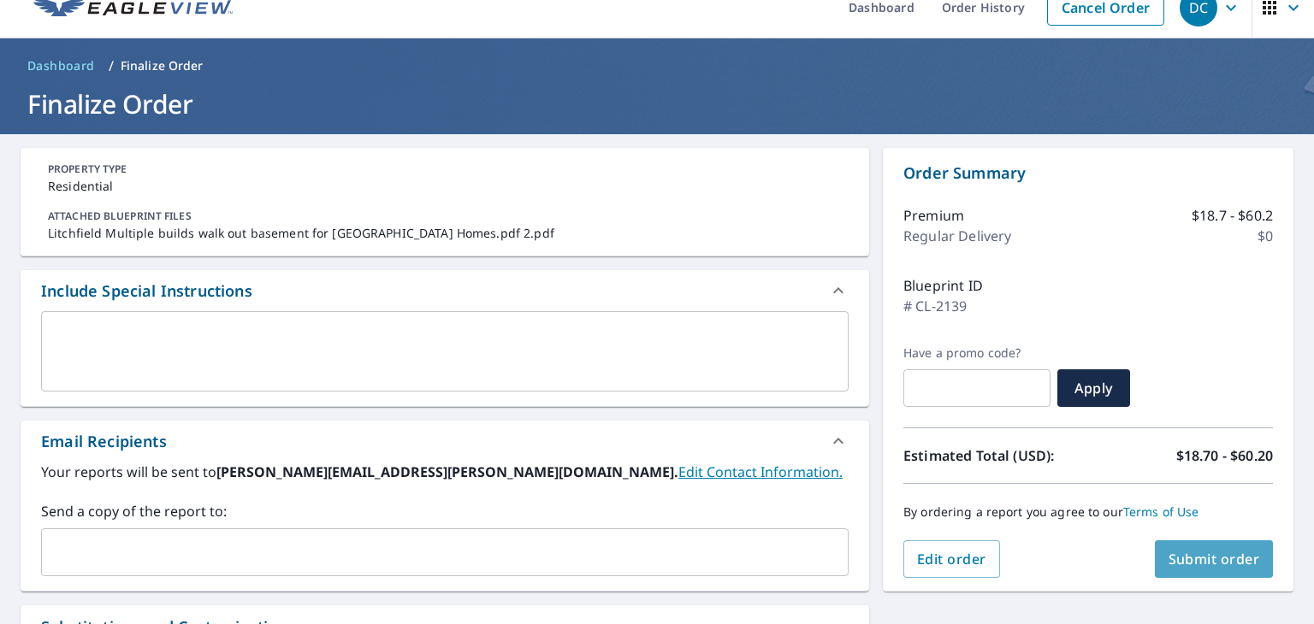
click at [1189, 563] on span "Submit order" at bounding box center [1214, 559] width 92 height 19
checkbox input "true"
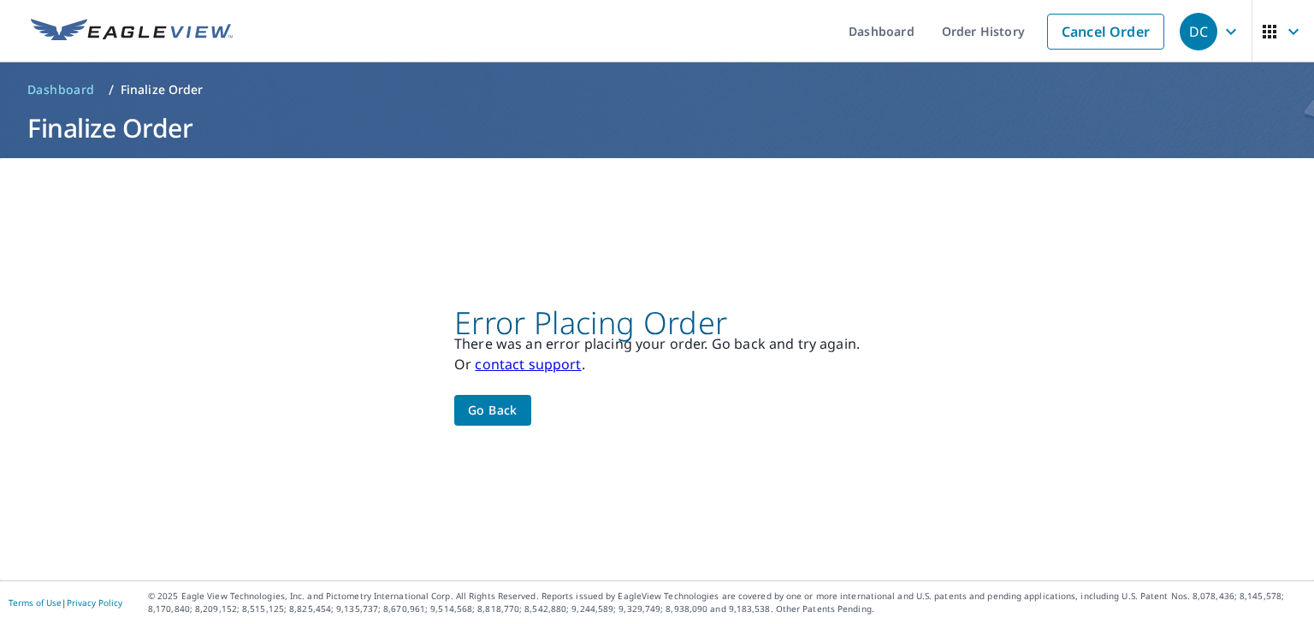
click at [495, 403] on span "Go back" at bounding box center [493, 410] width 50 height 21
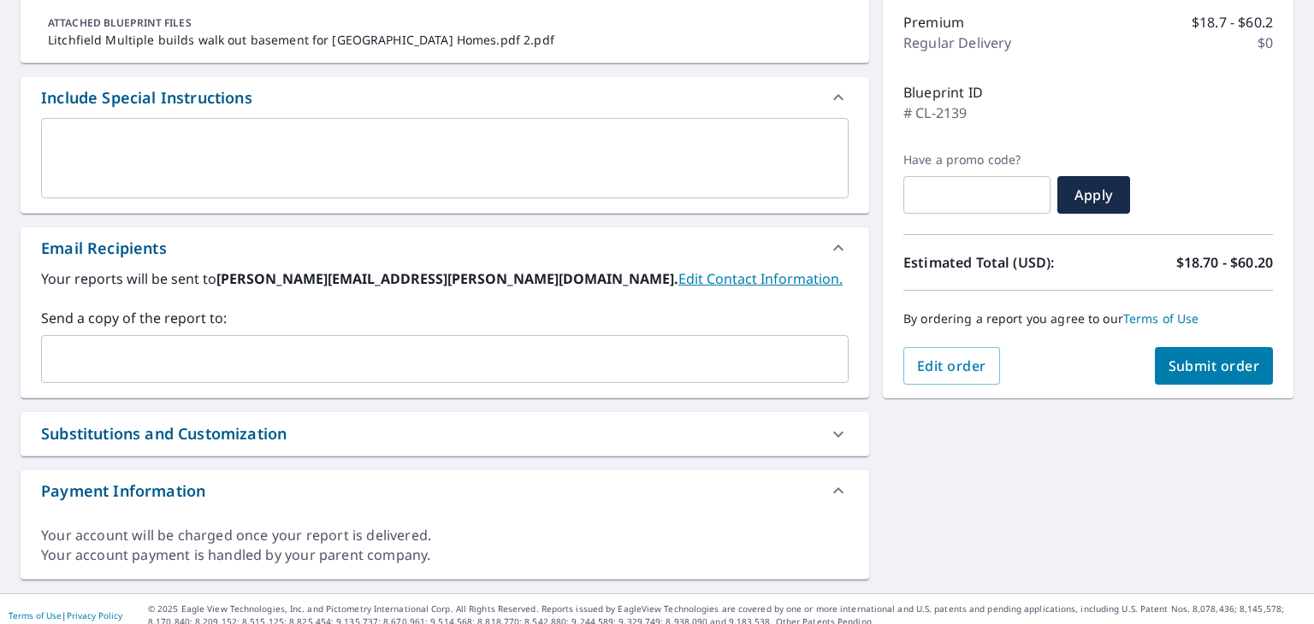
scroll to position [218, 0]
click at [201, 352] on input "text" at bounding box center [432, 358] width 766 height 33
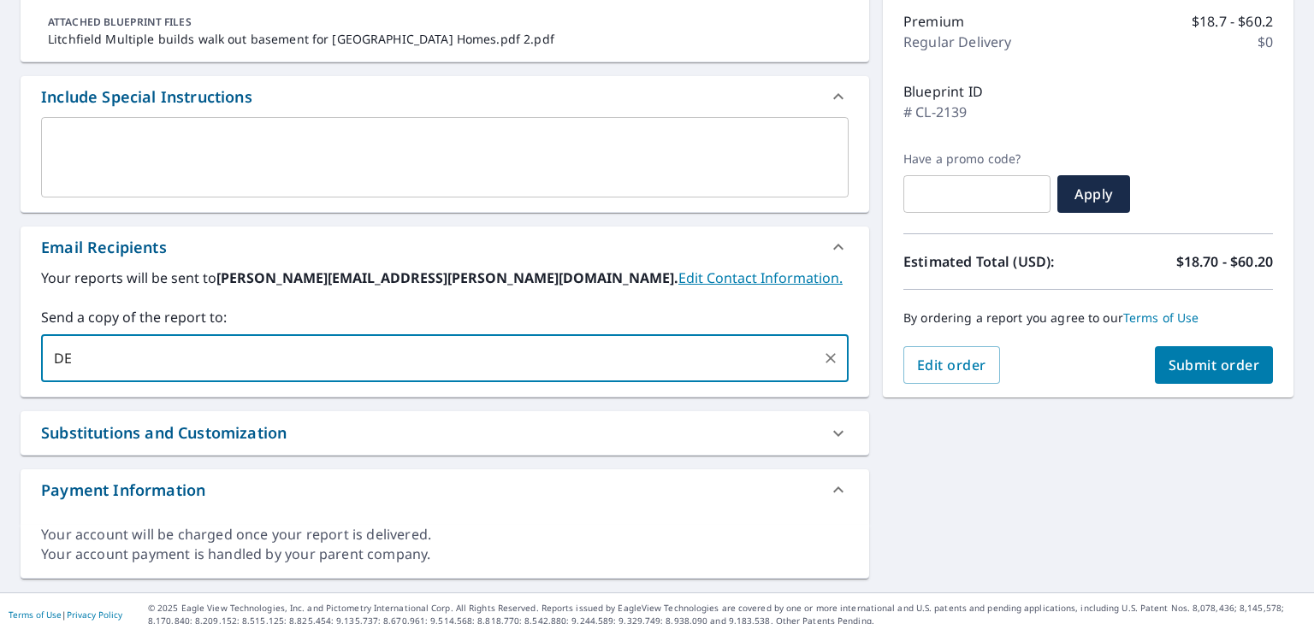
type input "D"
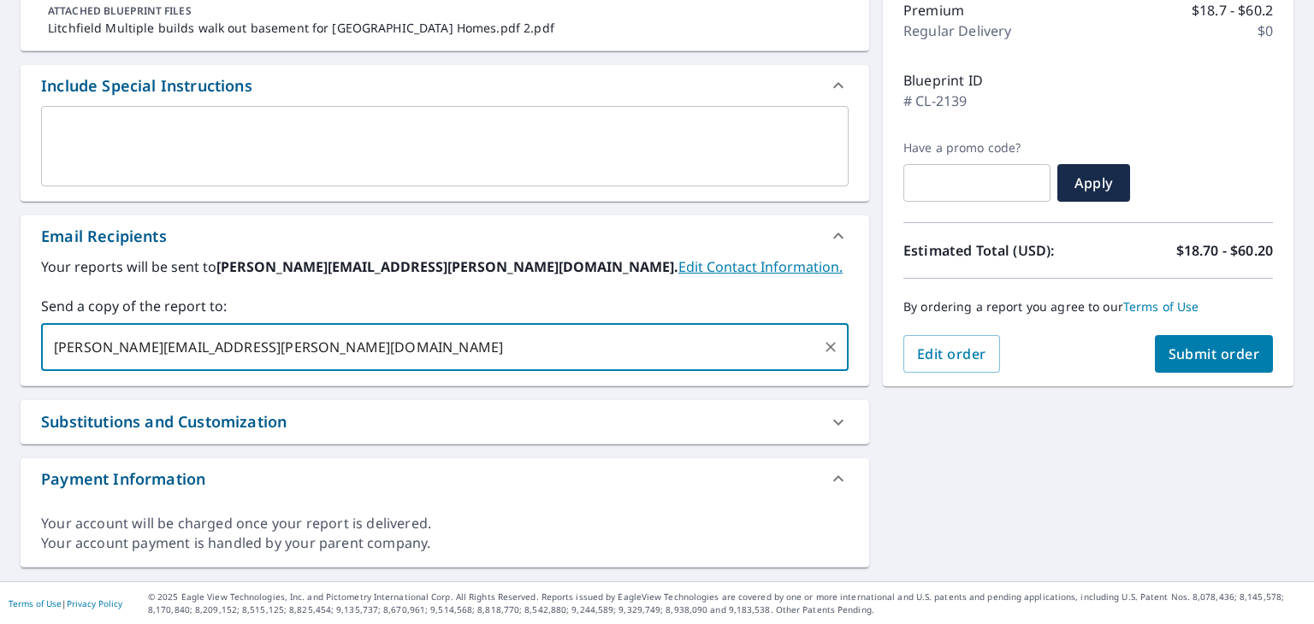
scroll to position [226, 0]
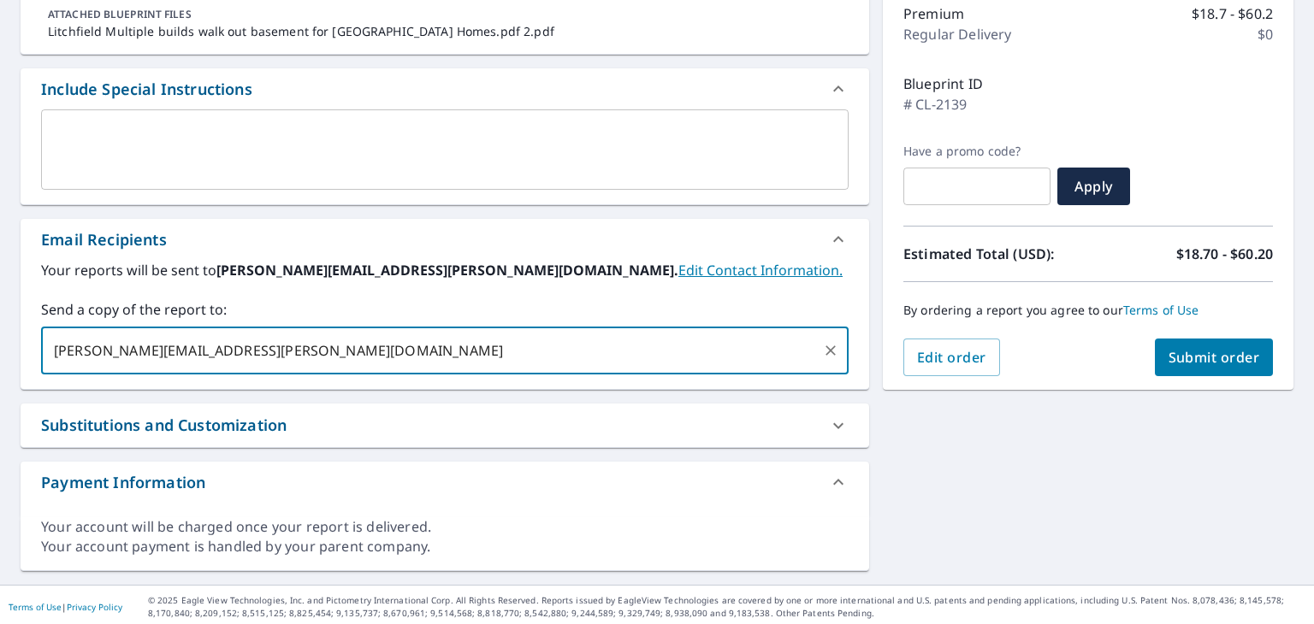
type input "derek.creel@srsbuildingproducts.com"
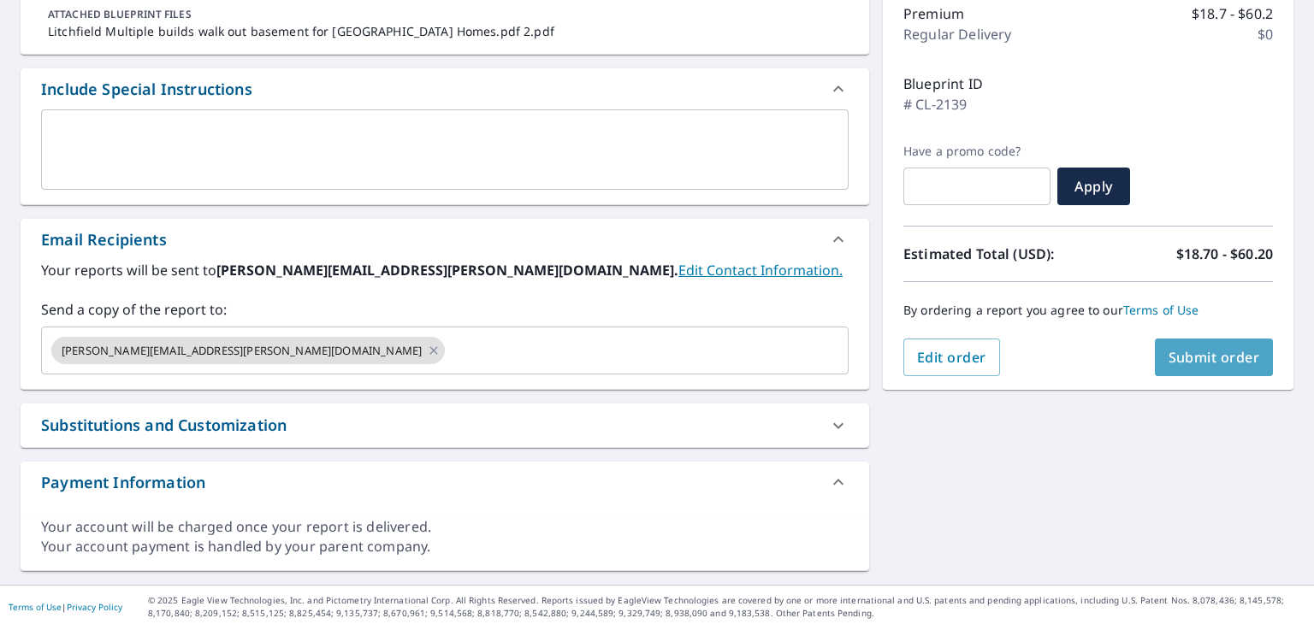
click at [1187, 367] on button "Submit order" at bounding box center [1214, 358] width 119 height 38
checkbox input "true"
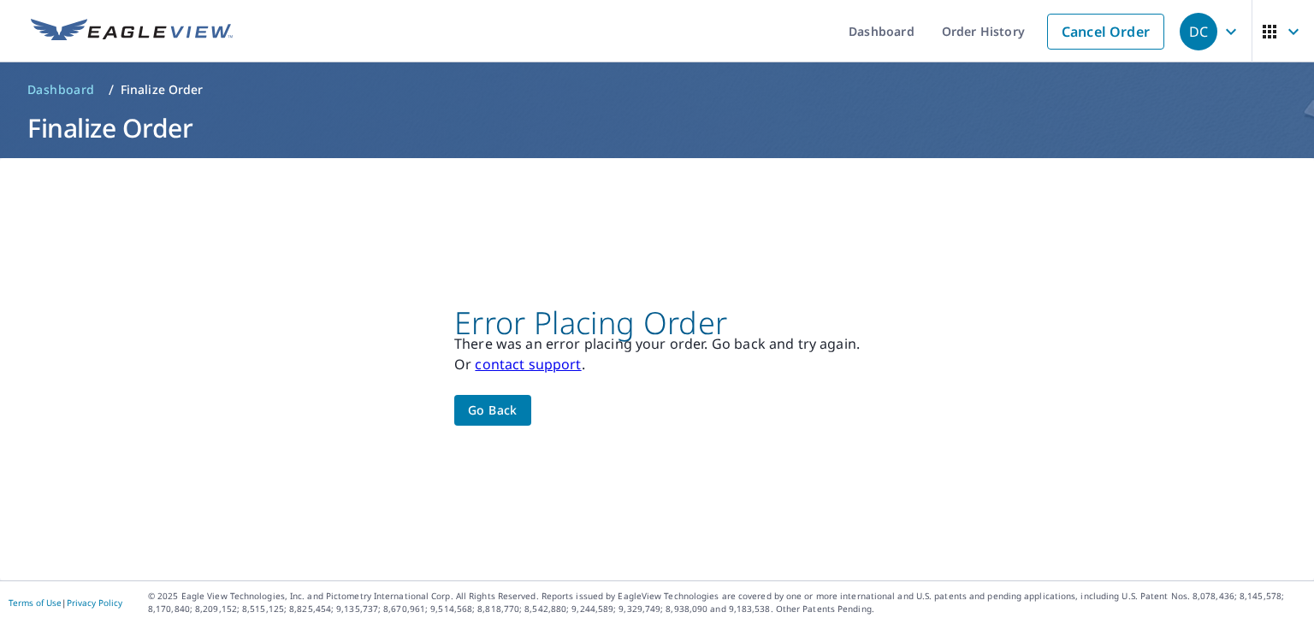
scroll to position [0, 0]
click at [494, 408] on span "Go back" at bounding box center [493, 410] width 50 height 21
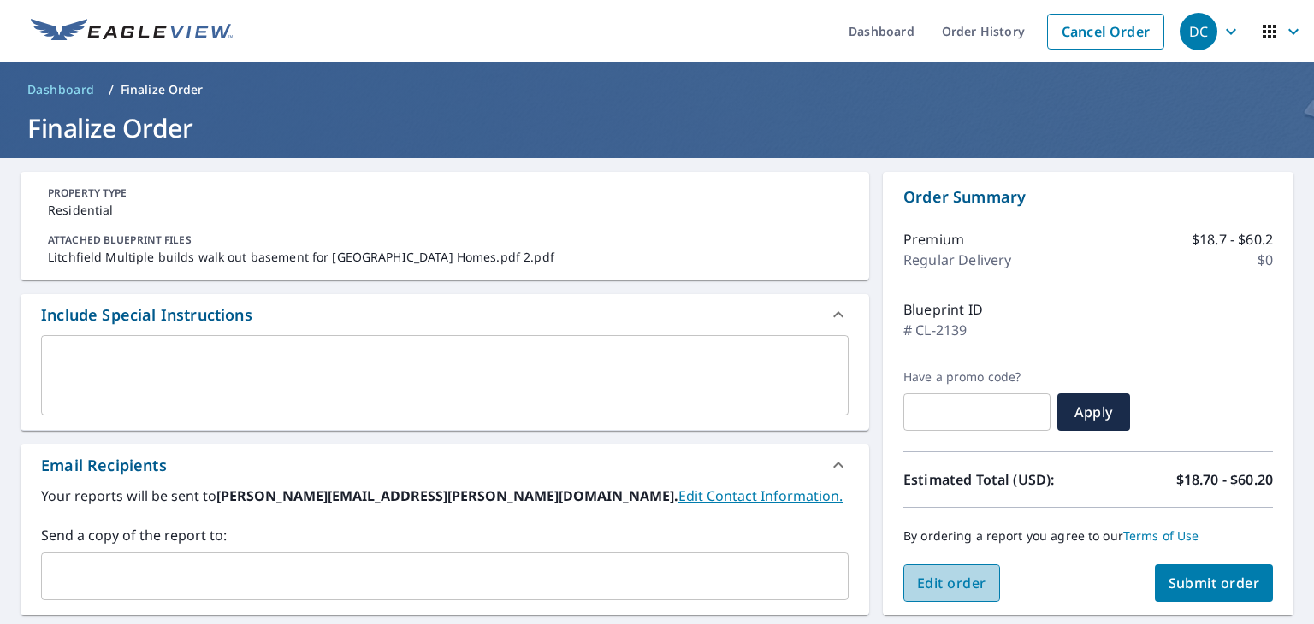
click at [927, 580] on span "Edit order" at bounding box center [951, 583] width 69 height 19
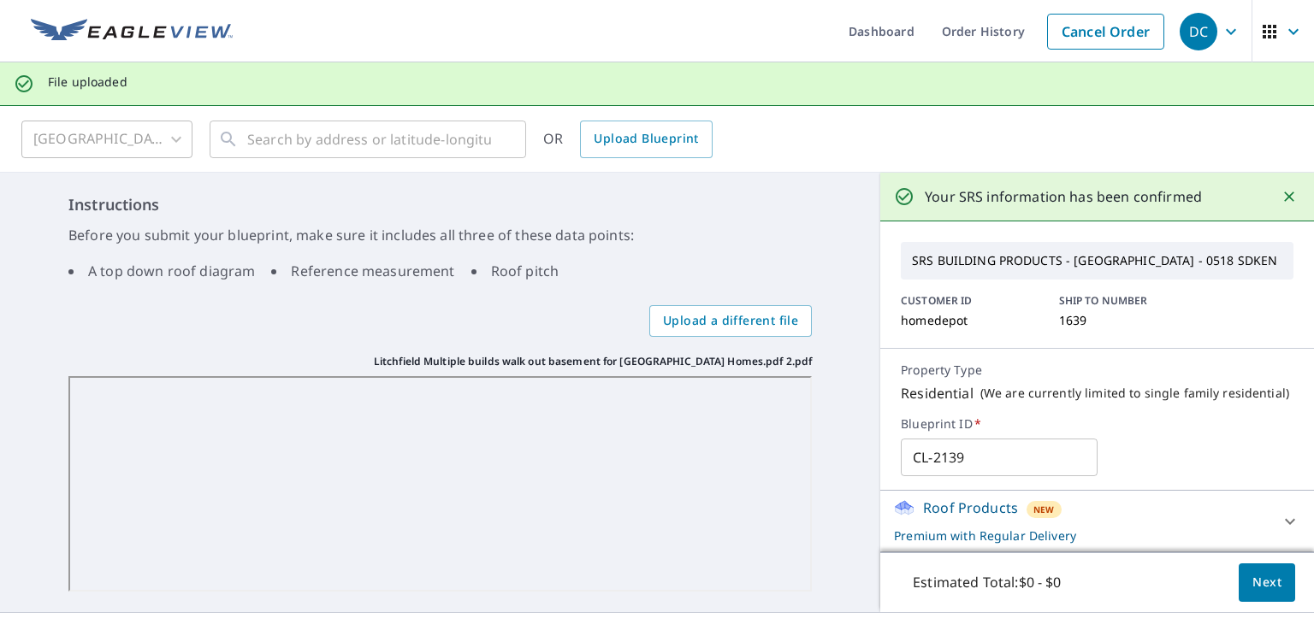
click at [975, 461] on input "CL-2139" at bounding box center [999, 458] width 196 height 48
type input "C"
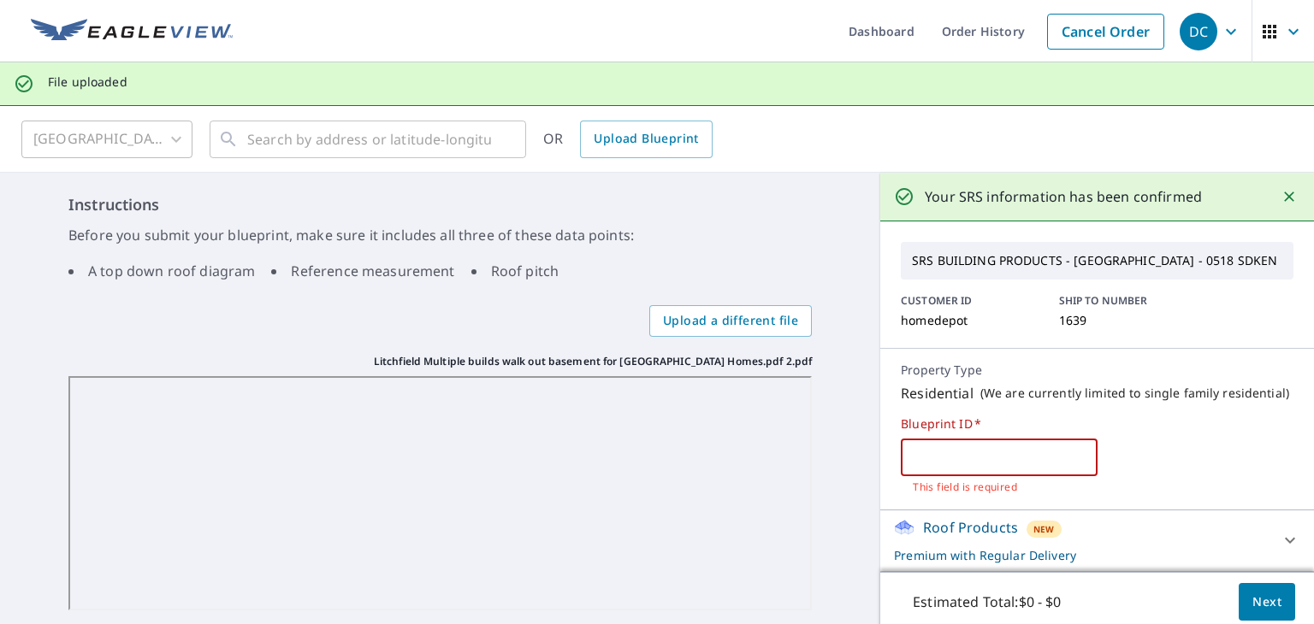
paste input "45335201"
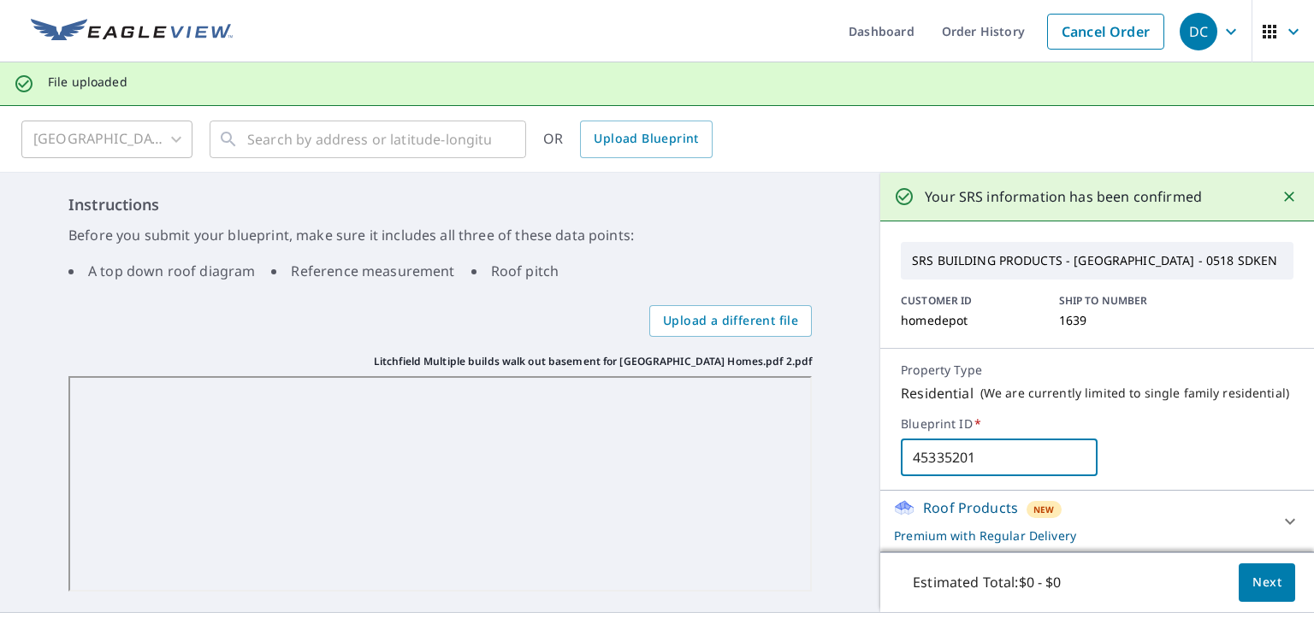
type input "45335201"
click at [1252, 572] on span "Next" at bounding box center [1266, 582] width 29 height 21
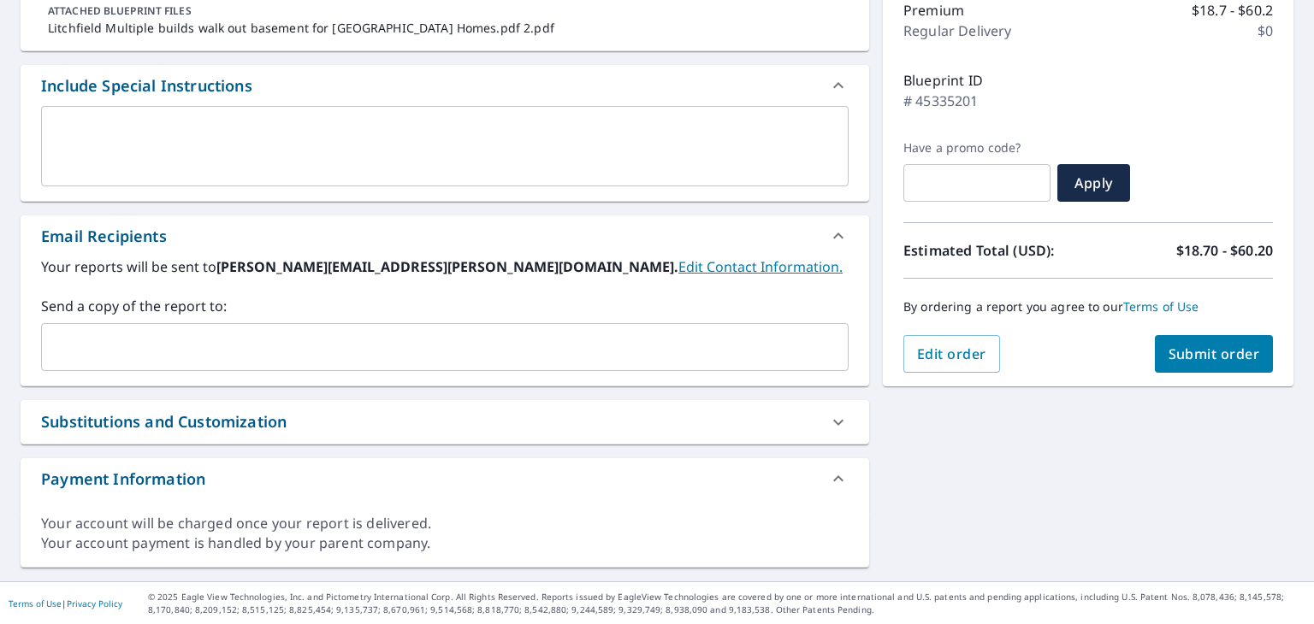
scroll to position [228, 0]
click at [1192, 351] on span "Submit order" at bounding box center [1214, 355] width 92 height 19
checkbox input "true"
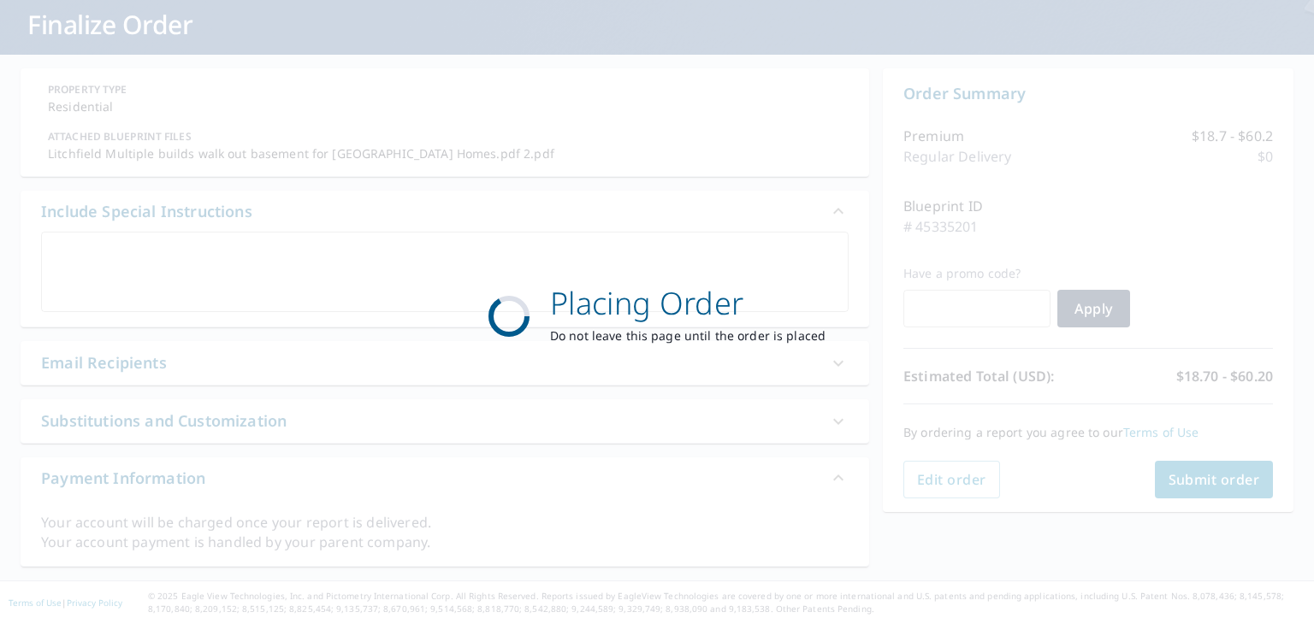
scroll to position [103, 0]
